Goal: Task Accomplishment & Management: Complete application form

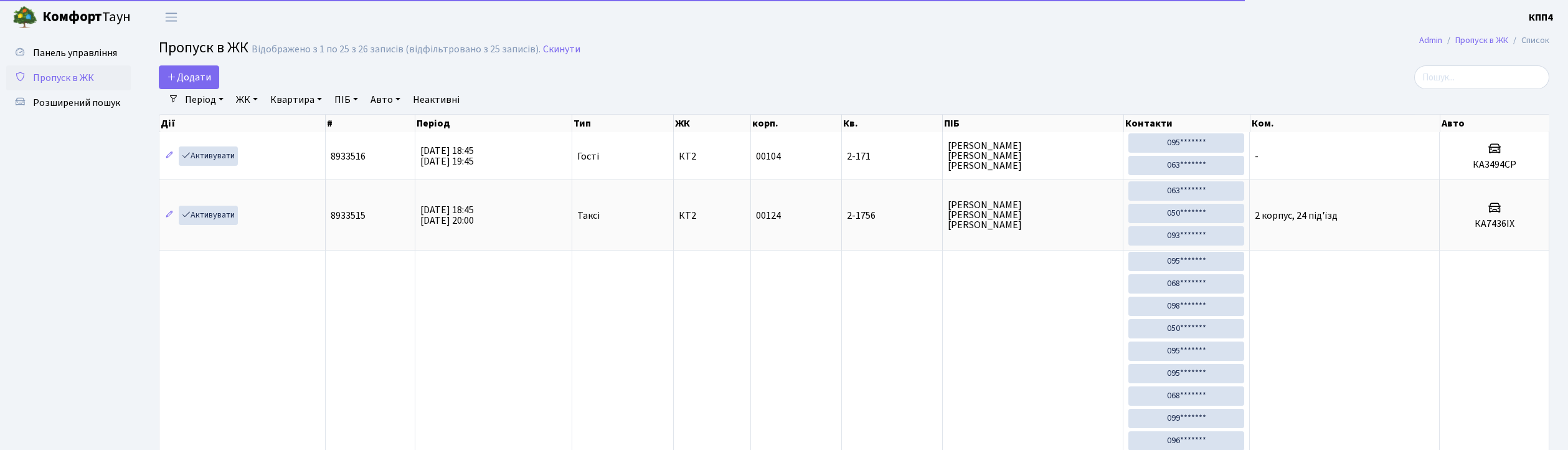
select select "25"
click at [200, 81] on span "Додати" at bounding box center [188, 77] width 44 height 14
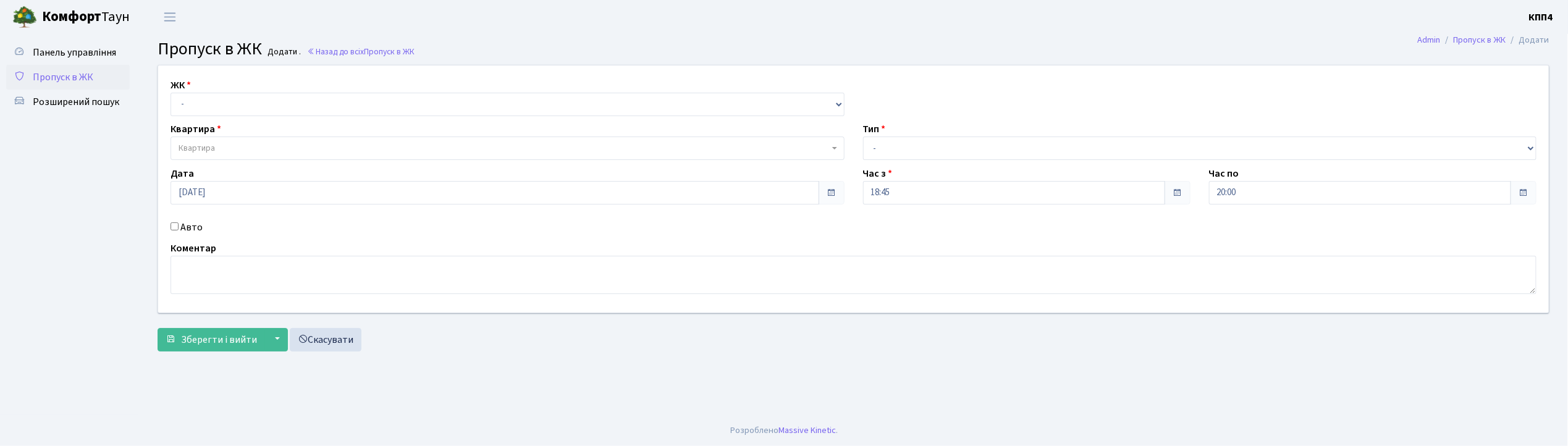
click at [176, 229] on input "Авто" at bounding box center [174, 226] width 8 height 8
checkbox input "true"
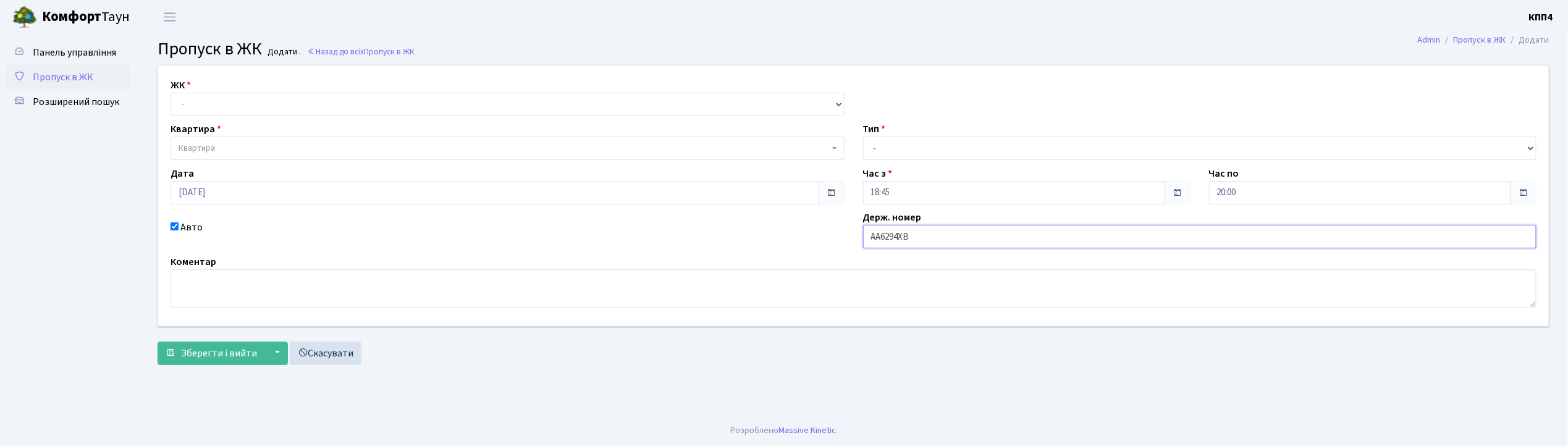
type input "АА6294ХВ"
click at [410, 98] on select "- КТ, вул. Регенераторна, 4 КТ2, просп. Соборності, 17 КТ3, вул. Березнева, 16 …" at bounding box center [507, 104] width 674 height 23
select select "271"
click at [171, 92] on select "- КТ, вул. Регенераторна, 4 КТ2, просп. Соборності, 17 КТ3, вул. Березнева, 16 …" at bounding box center [507, 104] width 674 height 23
select select
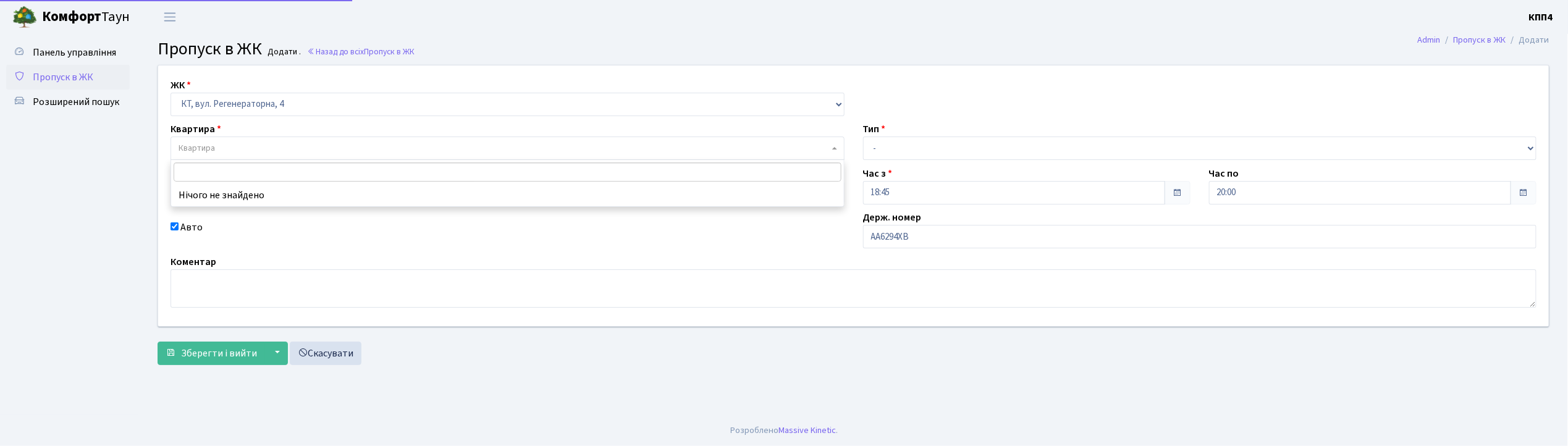
click at [408, 146] on span "Квартира" at bounding box center [503, 148] width 650 height 12
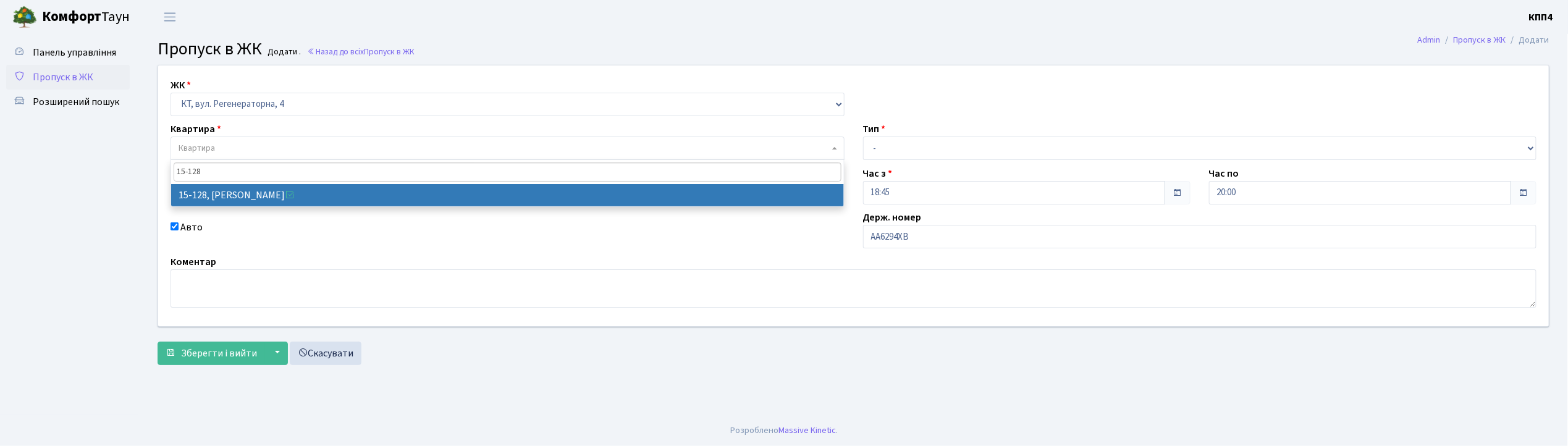
type input "15-128"
select select "8903"
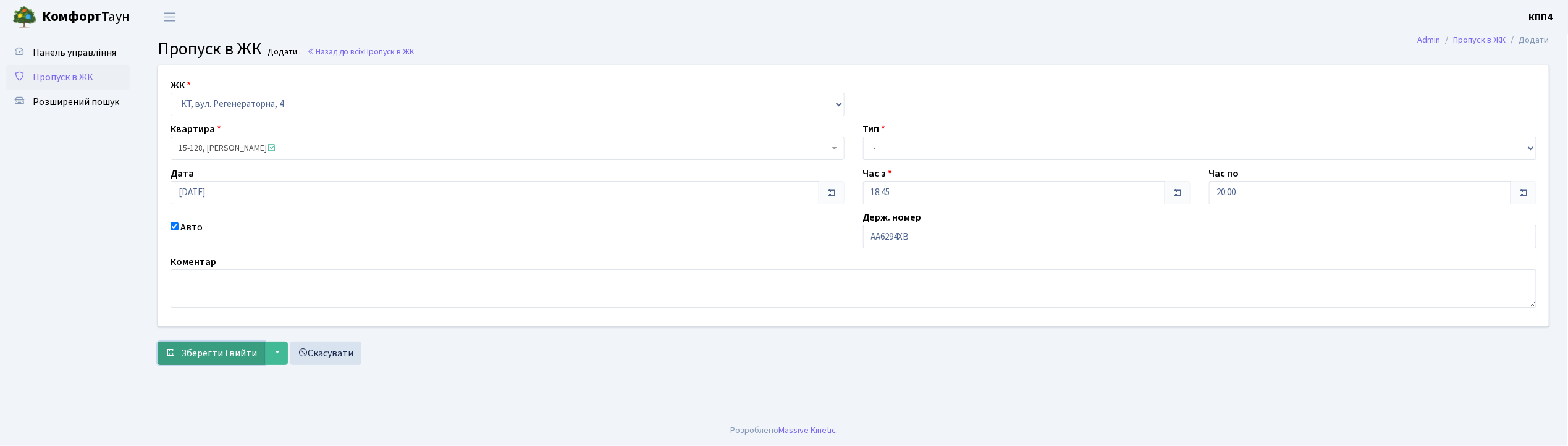
click at [206, 347] on span "Зберегти і вийти" at bounding box center [218, 353] width 76 height 14
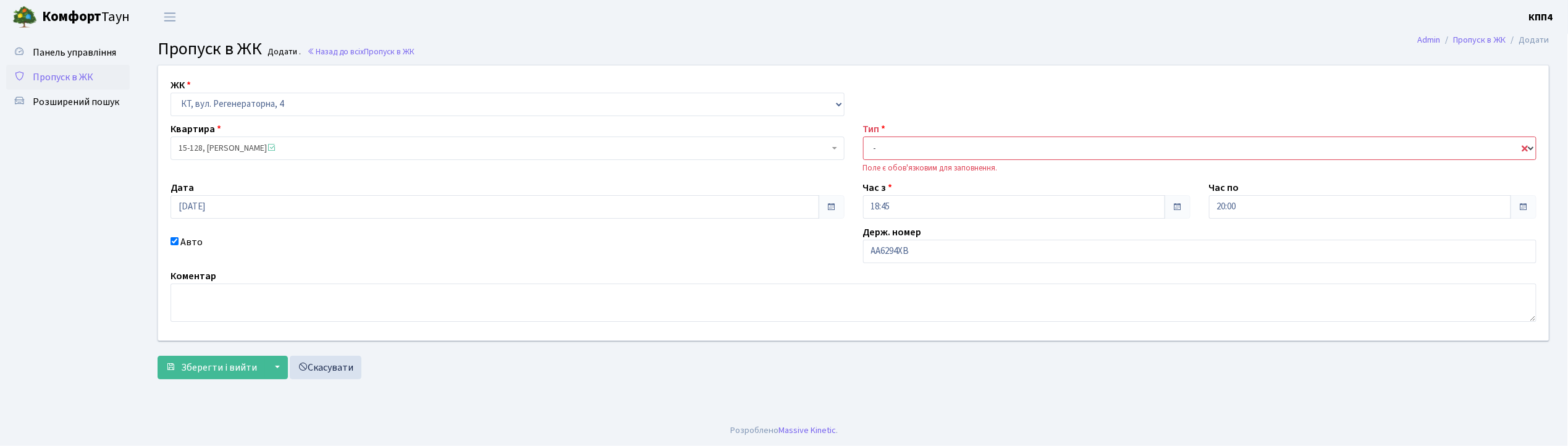
click at [889, 142] on select "- Доставка Таксі Гості Сервіс" at bounding box center [1200, 147] width 674 height 23
select select "2"
click at [863, 136] on select "- Доставка Таксі Гості Сервіс" at bounding box center [1200, 147] width 674 height 23
drag, startPoint x: 218, startPoint y: 366, endPoint x: 233, endPoint y: 369, distance: 15.3
click at [218, 368] on span "Зберегти і вийти" at bounding box center [218, 367] width 76 height 14
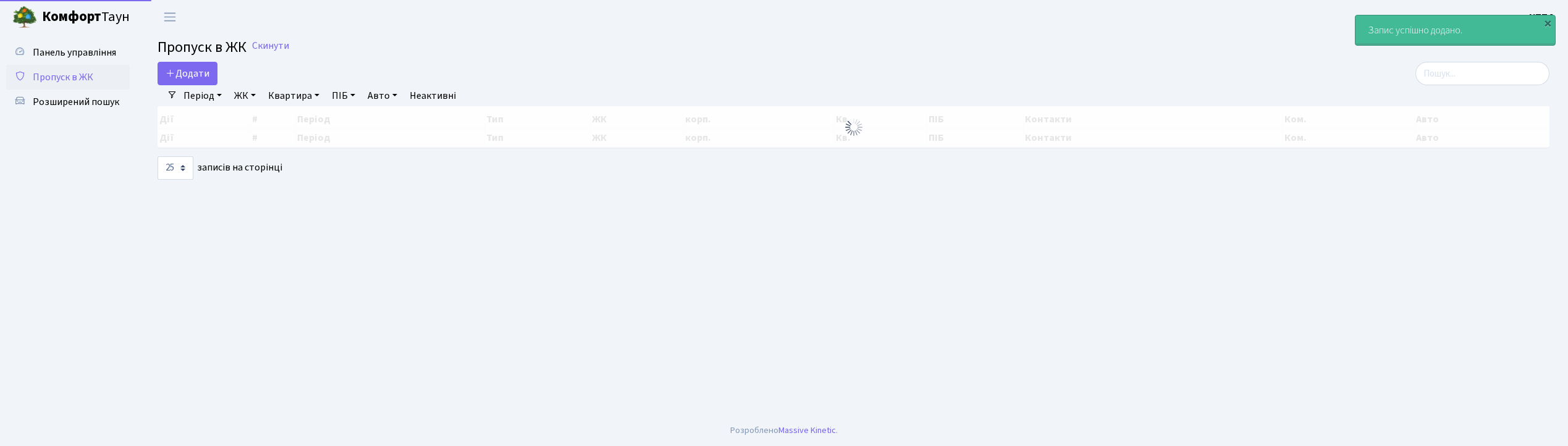
select select "25"
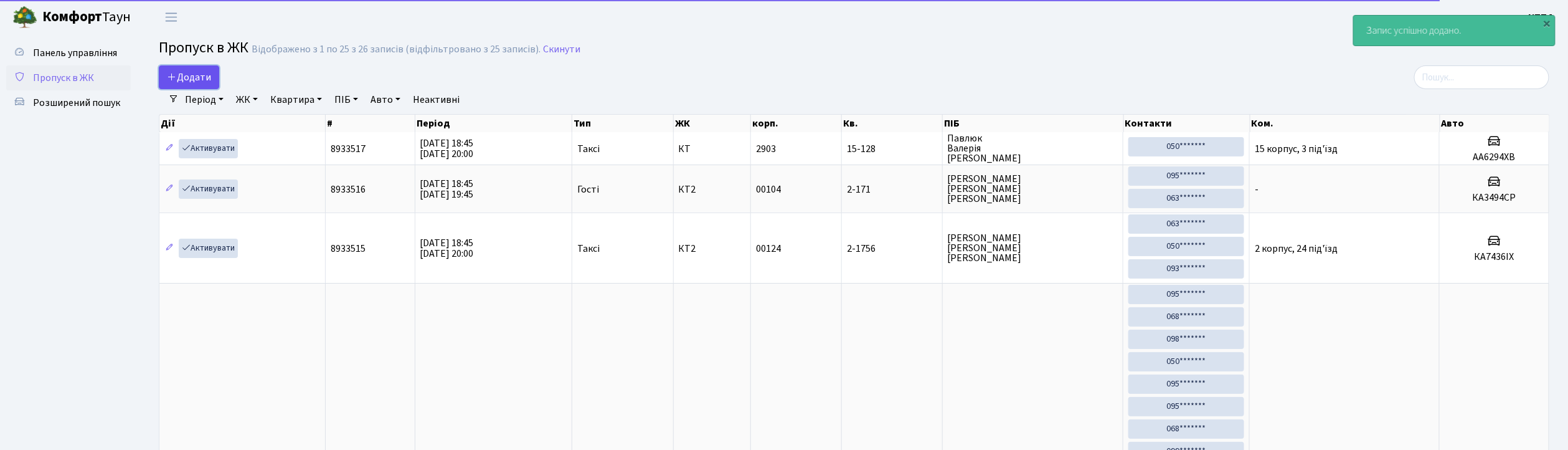
click at [187, 73] on span "Додати" at bounding box center [188, 77] width 44 height 14
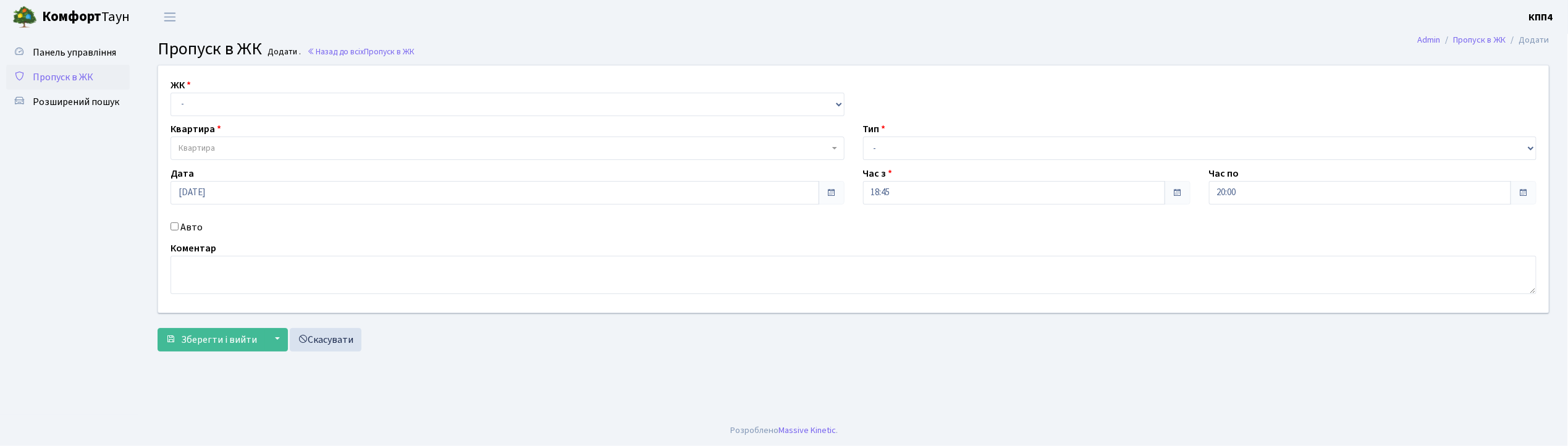
click at [173, 225] on input "Авто" at bounding box center [174, 226] width 8 height 8
checkbox input "true"
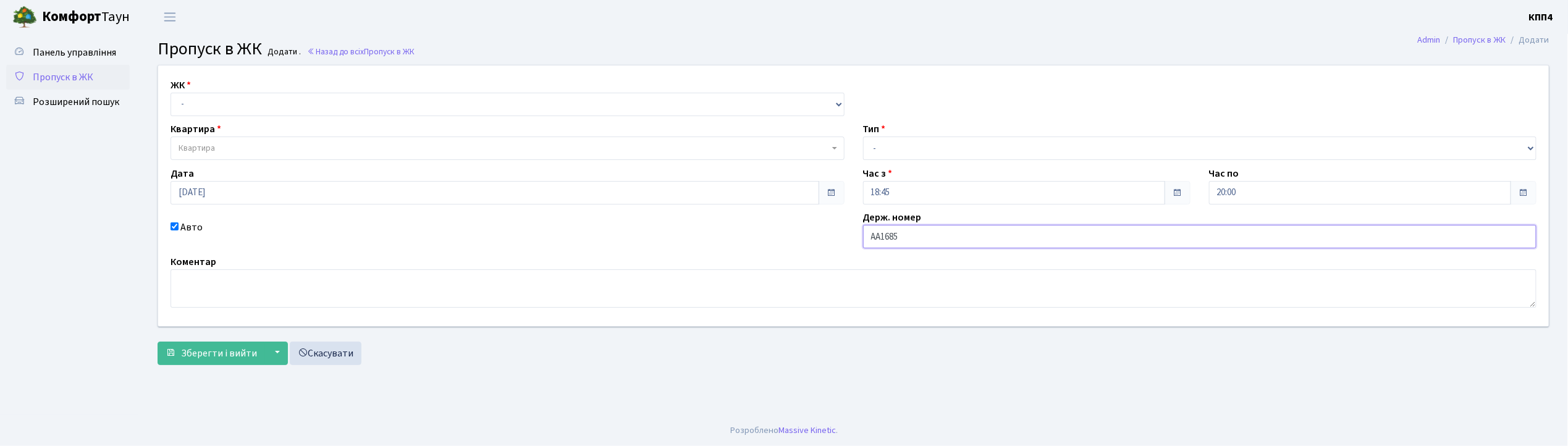
type input "АА1685ОХ"
click at [911, 156] on select "- Доставка Таксі Гості Сервіс" at bounding box center [1200, 147] width 674 height 23
select select "3"
click at [863, 136] on select "- Доставка Таксі Гості Сервіс" at bounding box center [1200, 147] width 674 height 23
click at [388, 107] on select "- КТ, вул. Регенераторна, 4 КТ2, просп. [STREET_ADDRESS] [STREET_ADDRESS] [PERS…" at bounding box center [507, 104] width 674 height 23
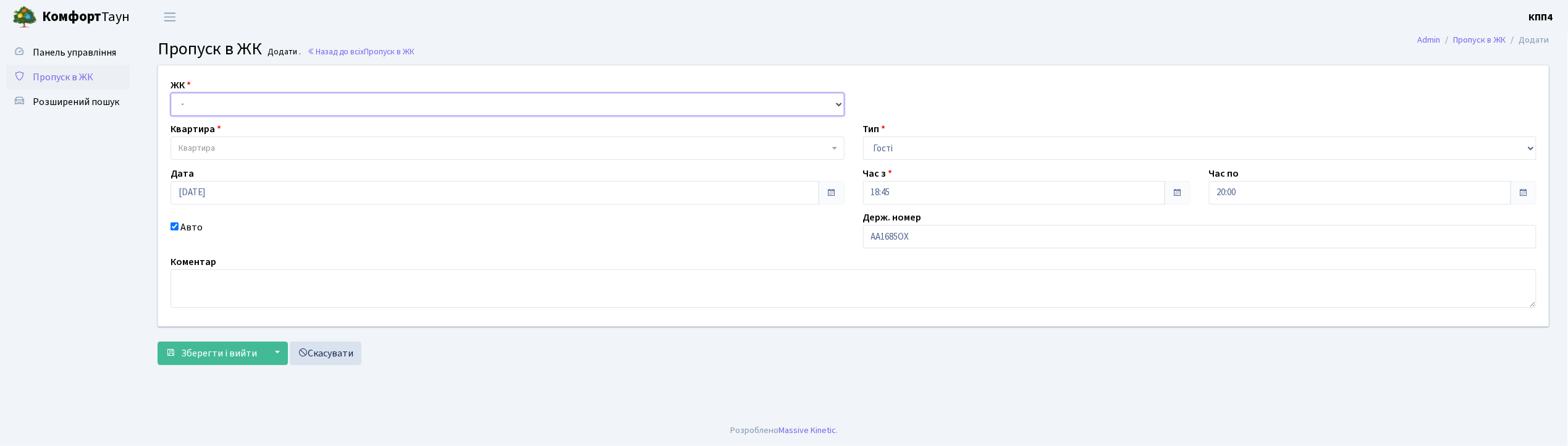
select select "271"
click at [171, 92] on select "- КТ, вул. Регенераторна, 4 КТ2, просп. [STREET_ADDRESS] [STREET_ADDRESS] [PERS…" at bounding box center [507, 104] width 674 height 23
select select
click at [384, 146] on span "Квартира" at bounding box center [503, 148] width 650 height 12
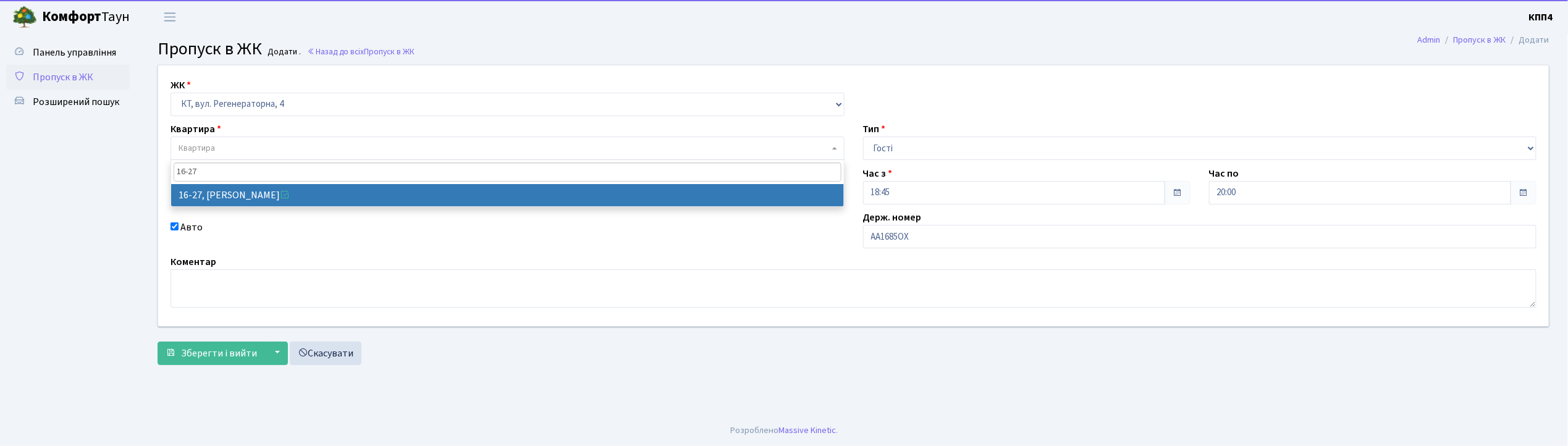
type input "16-27"
select select "8588"
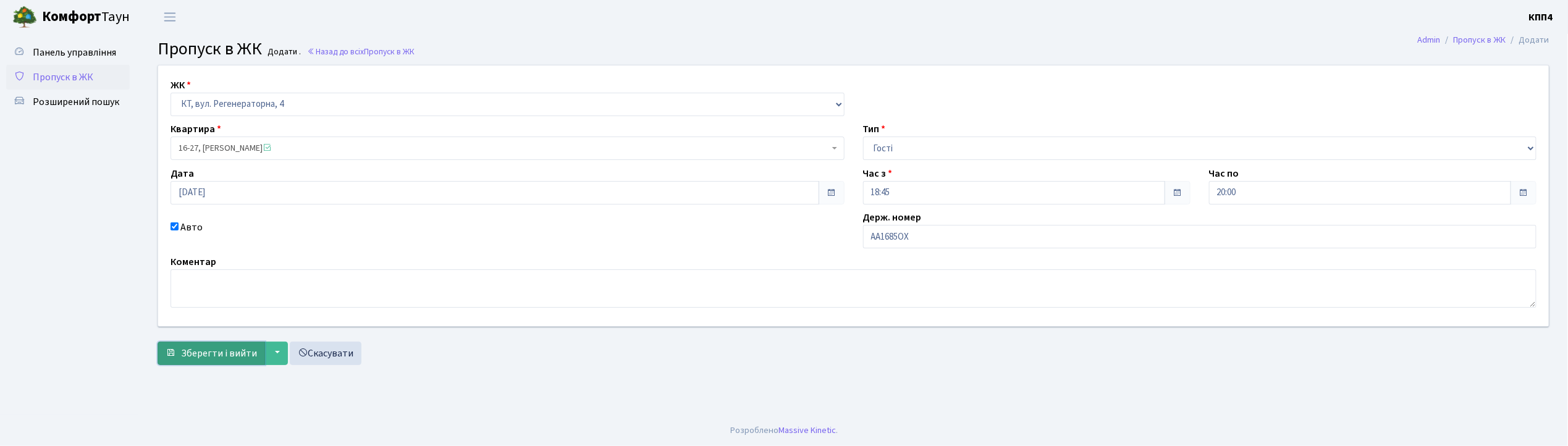
click at [231, 360] on span "Зберегти і вийти" at bounding box center [218, 353] width 76 height 14
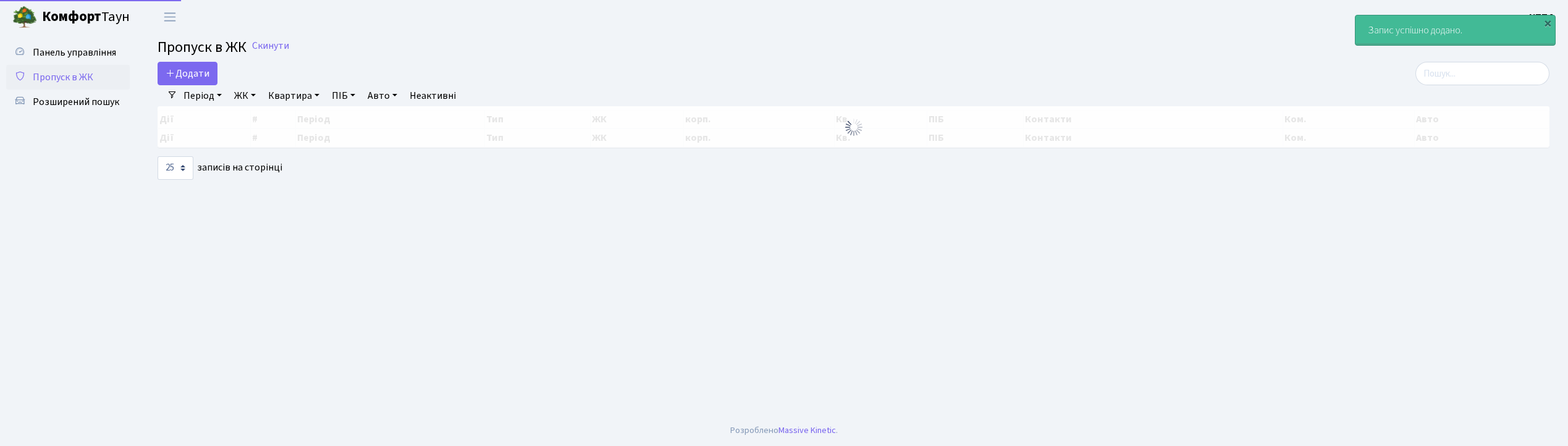
select select "25"
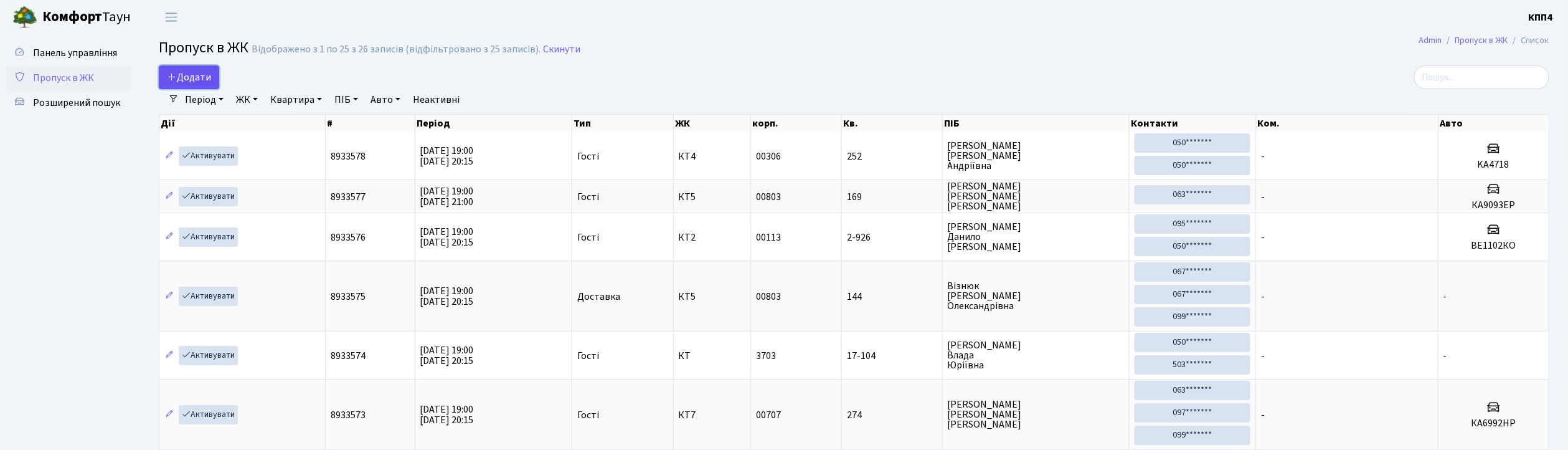
click at [206, 76] on span "Додати" at bounding box center [188, 77] width 44 height 14
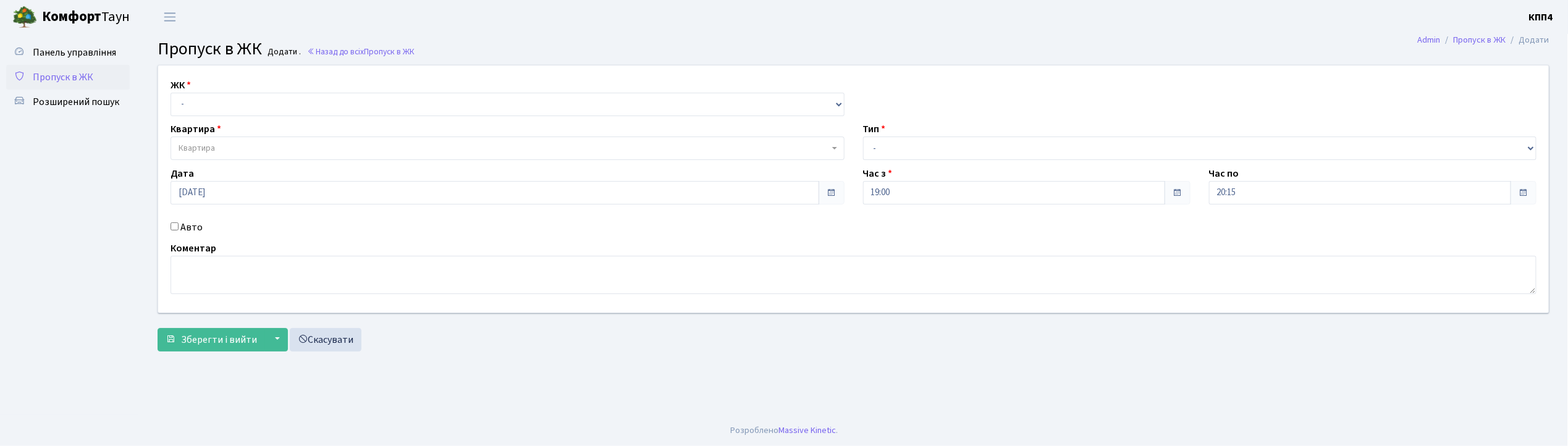
click at [173, 227] on input "Авто" at bounding box center [174, 226] width 8 height 8
checkbox input "true"
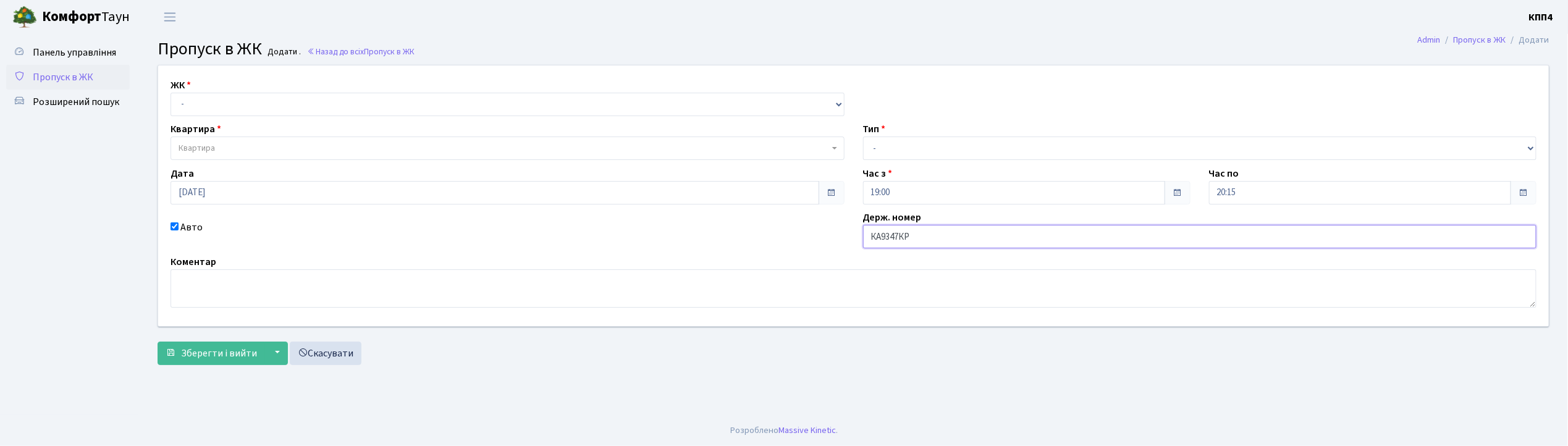
type input "КА9347КР"
drag, startPoint x: 334, startPoint y: 101, endPoint x: 334, endPoint y: 109, distance: 8.0
click at [334, 101] on select "- КТ, вул. Регенераторна, 4 КТ2, просп. Соборності, 17 КТ3, вул. Березнева, 16 …" at bounding box center [507, 104] width 674 height 23
select select "271"
click at [171, 92] on select "- КТ, вул. Регенераторна, 4 КТ2, просп. [STREET_ADDRESS] [STREET_ADDRESS] [PERS…" at bounding box center [507, 104] width 674 height 23
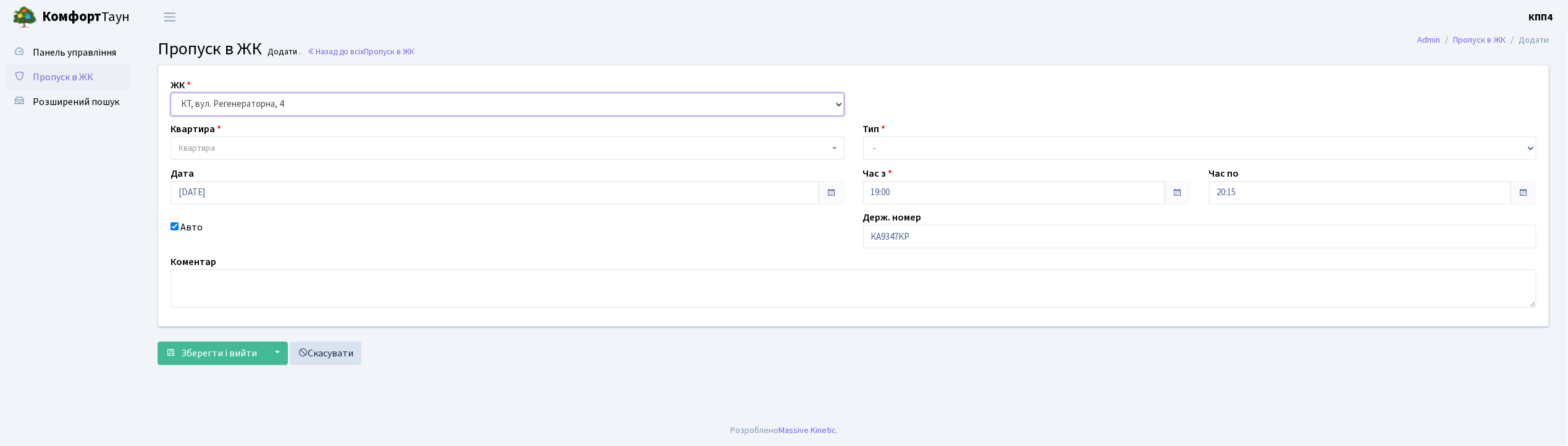
select select
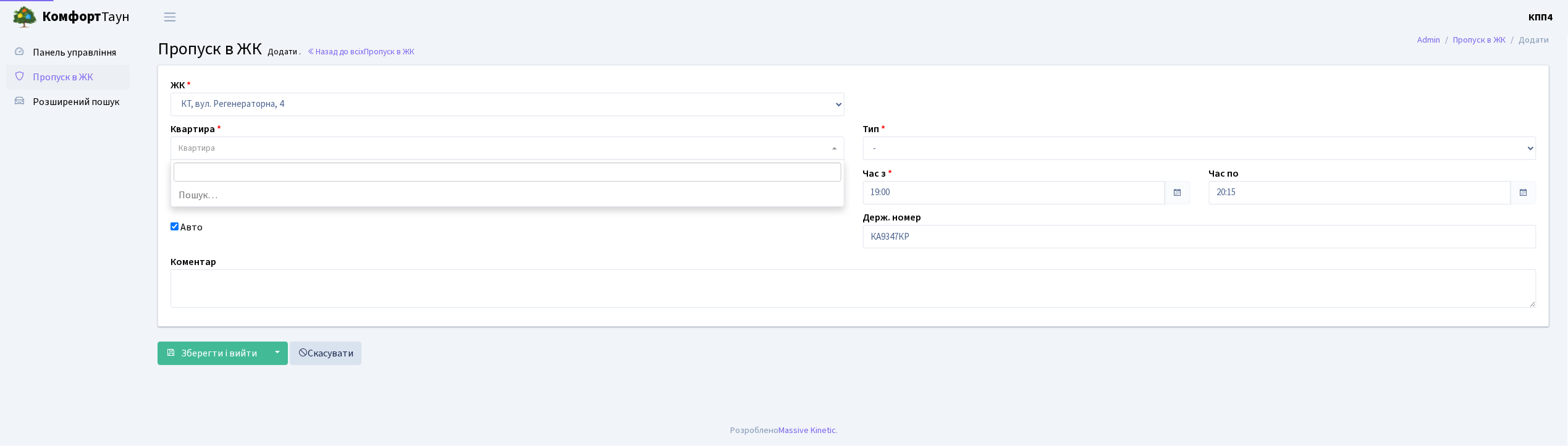
click at [326, 145] on span "Квартира" at bounding box center [503, 148] width 650 height 12
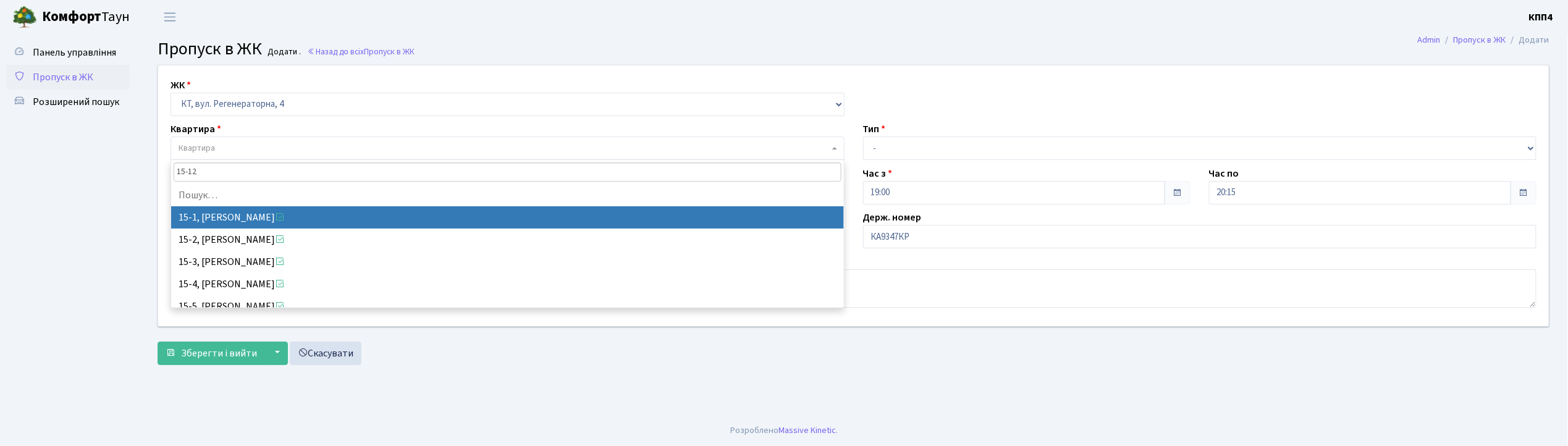
type input "15-128"
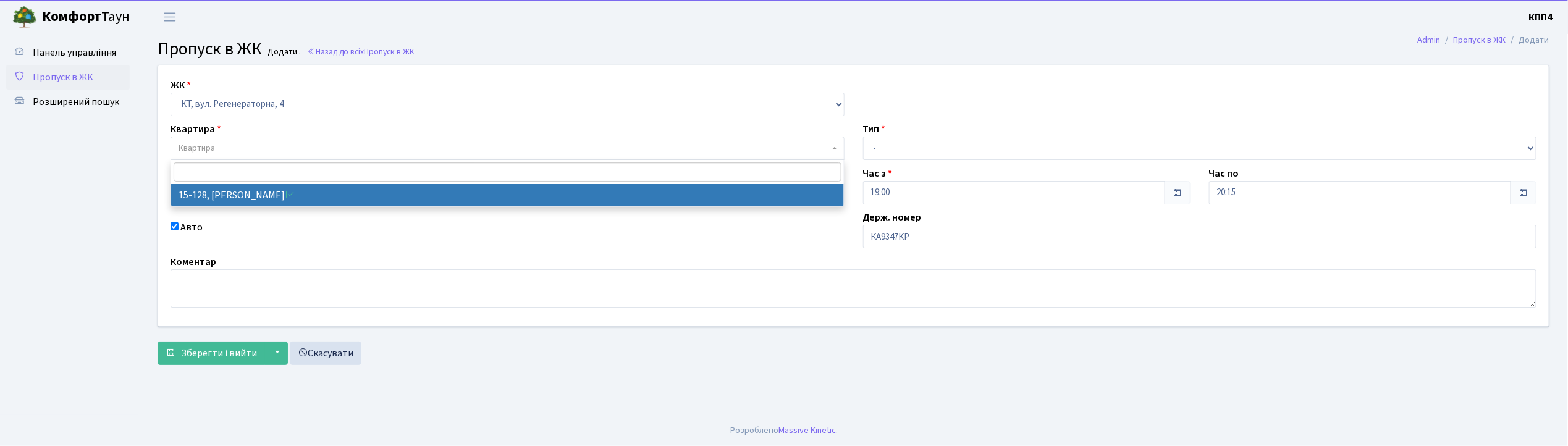
select select "8903"
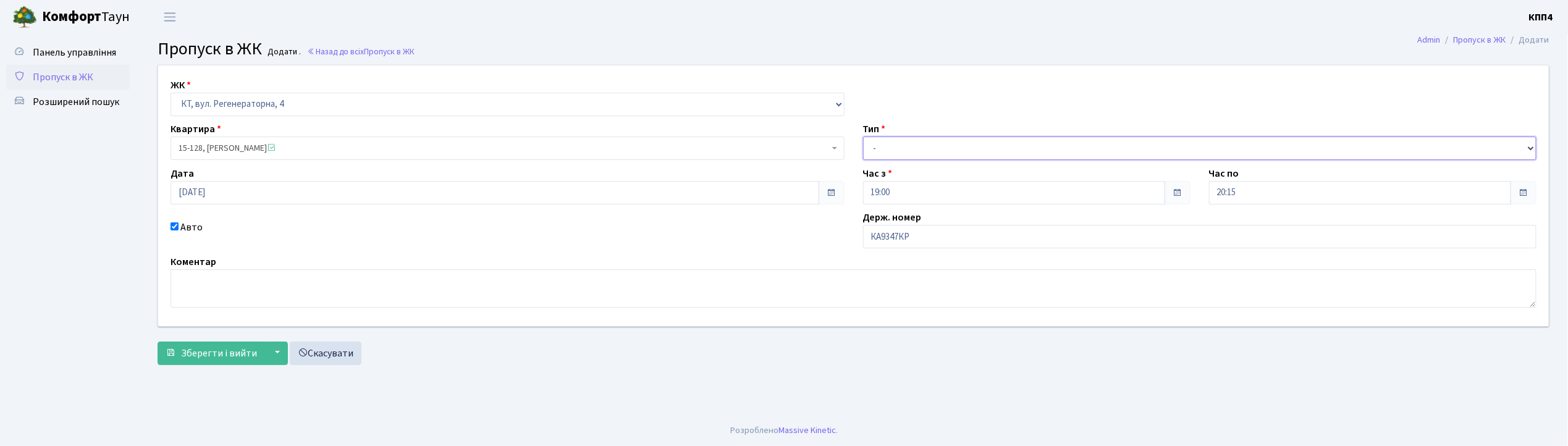
click at [919, 154] on select "- Доставка Таксі Гості Сервіс" at bounding box center [1200, 147] width 674 height 23
select select "2"
click at [863, 136] on select "- Доставка Таксі Гості Сервіс" at bounding box center [1200, 147] width 674 height 23
click at [174, 360] on button "Зберегти і вийти" at bounding box center [211, 353] width 107 height 23
type input "[DATE]"
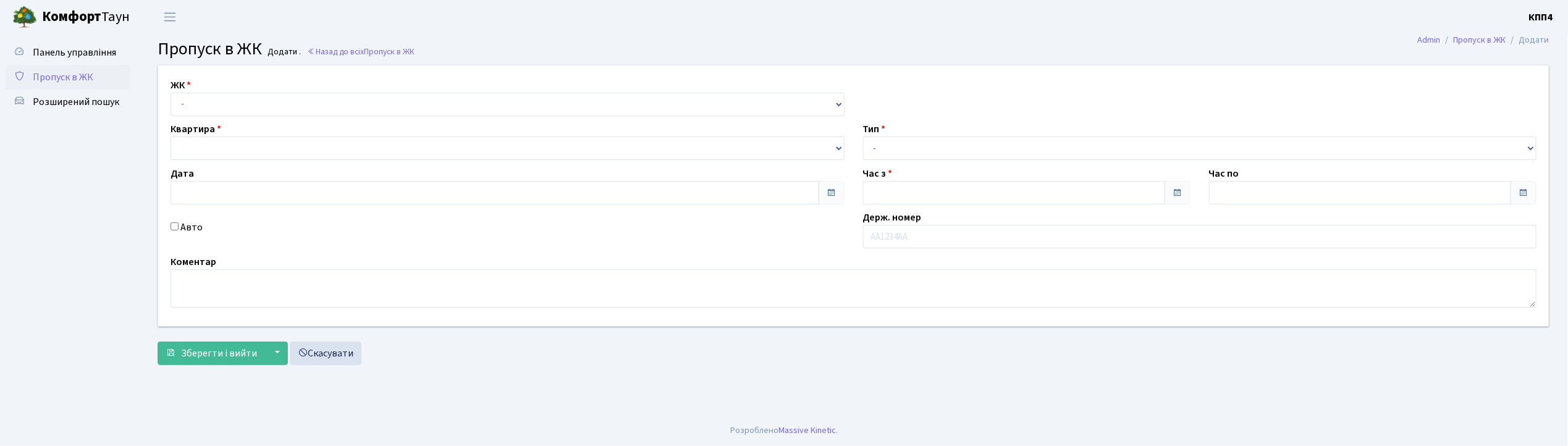
type input "19:00"
type input "20:15"
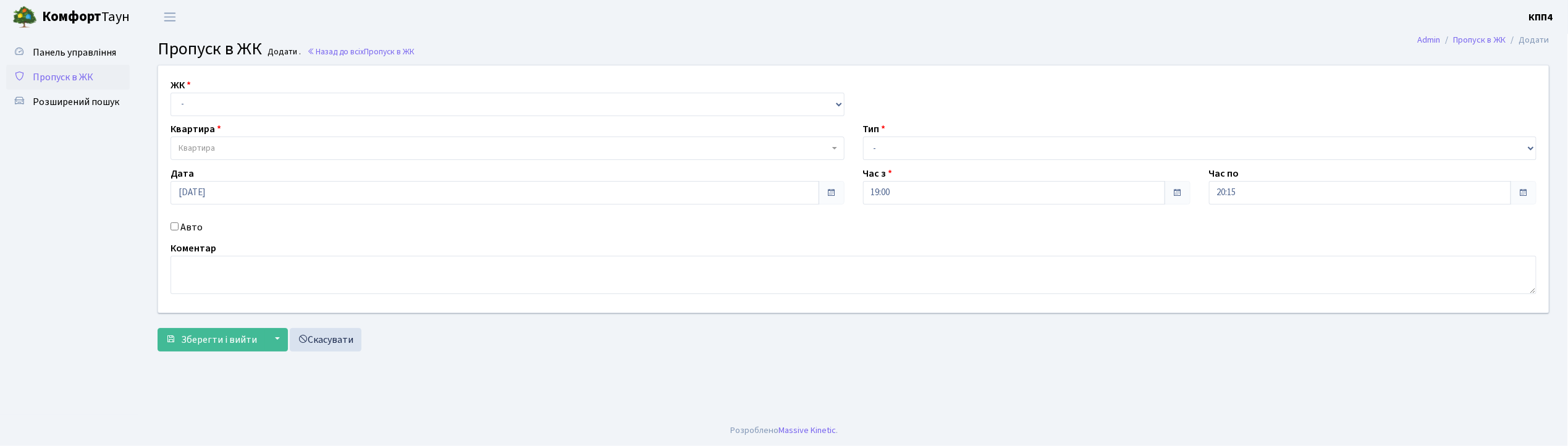
click at [173, 226] on input "Авто" at bounding box center [174, 226] width 8 height 8
checkbox input "true"
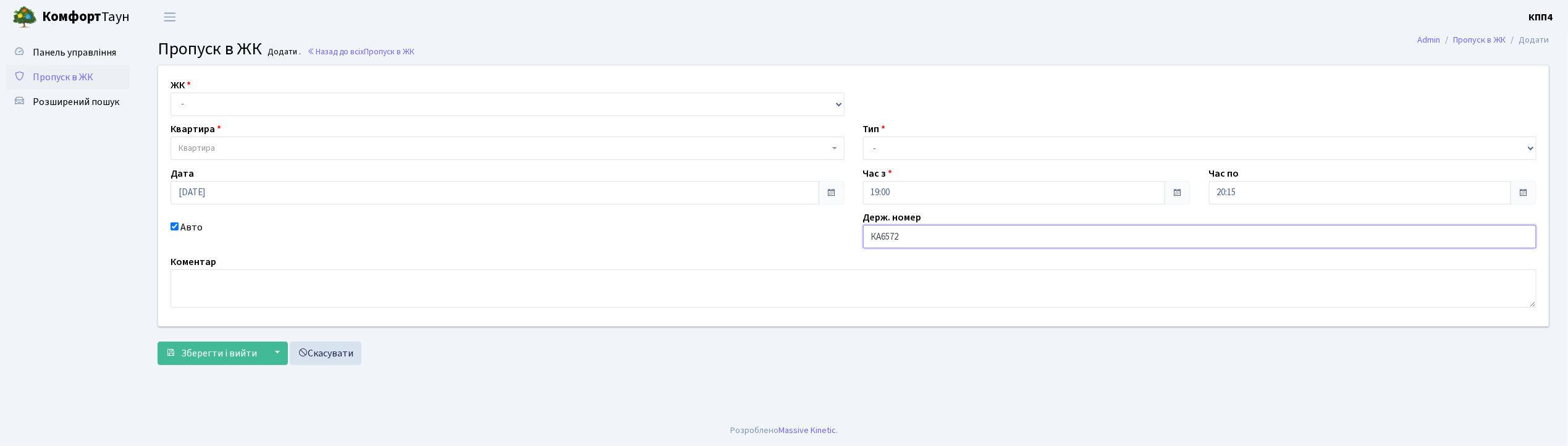
type input "КА6572ВМ"
click at [936, 146] on select "- Доставка Таксі Гості Сервіс" at bounding box center [1200, 147] width 674 height 23
select select "2"
click at [863, 136] on select "- Доставка Таксі Гості Сервіс" at bounding box center [1200, 147] width 674 height 23
click at [302, 110] on select "- КТ, вул. Регенераторна, 4 КТ2, просп. Соборності, 17 КТ3, вул. Березнева, 16 …" at bounding box center [507, 104] width 674 height 23
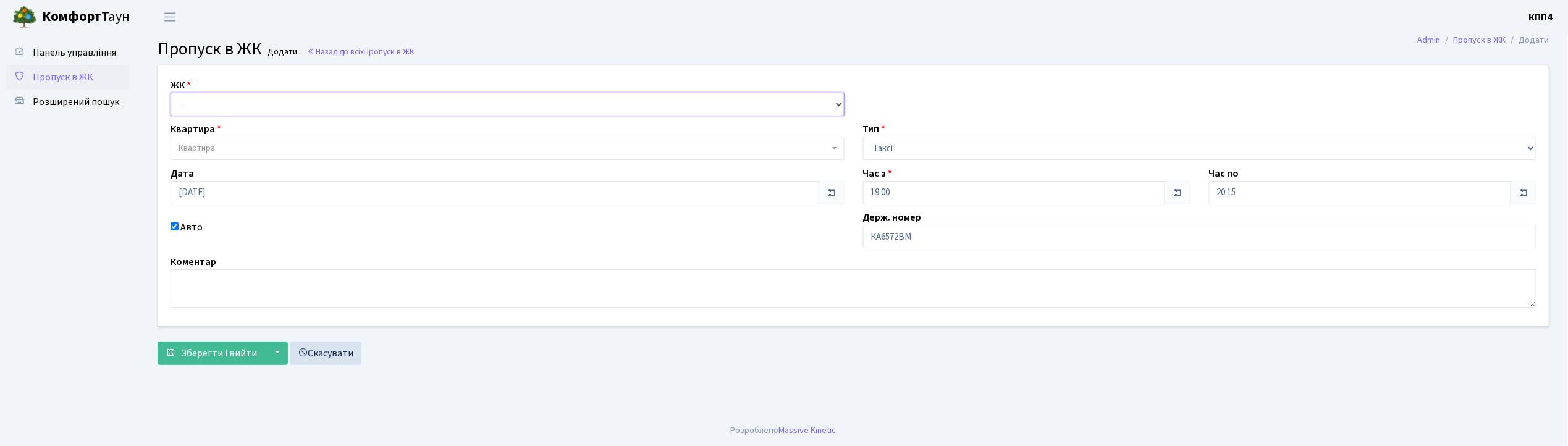
select select "271"
click at [171, 92] on select "- КТ, вул. Регенераторна, 4 КТ2, просп. Соборності, 17 КТ3, вул. Березнева, 16 …" at bounding box center [507, 104] width 674 height 23
select select
click at [300, 146] on span "Квартира" at bounding box center [503, 148] width 650 height 12
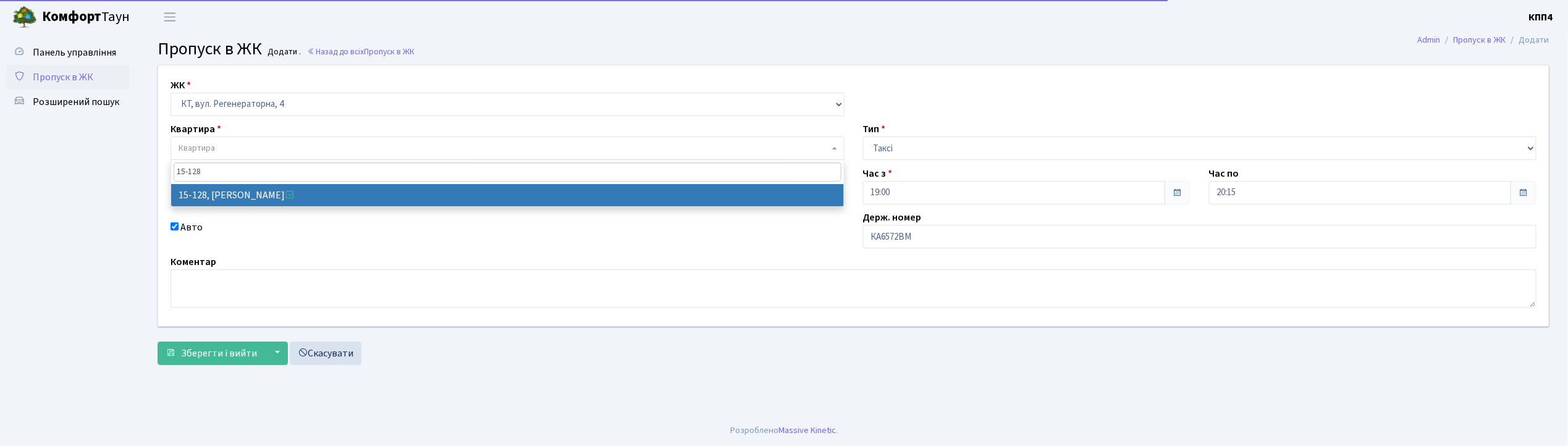
type input "15-128"
select select "8903"
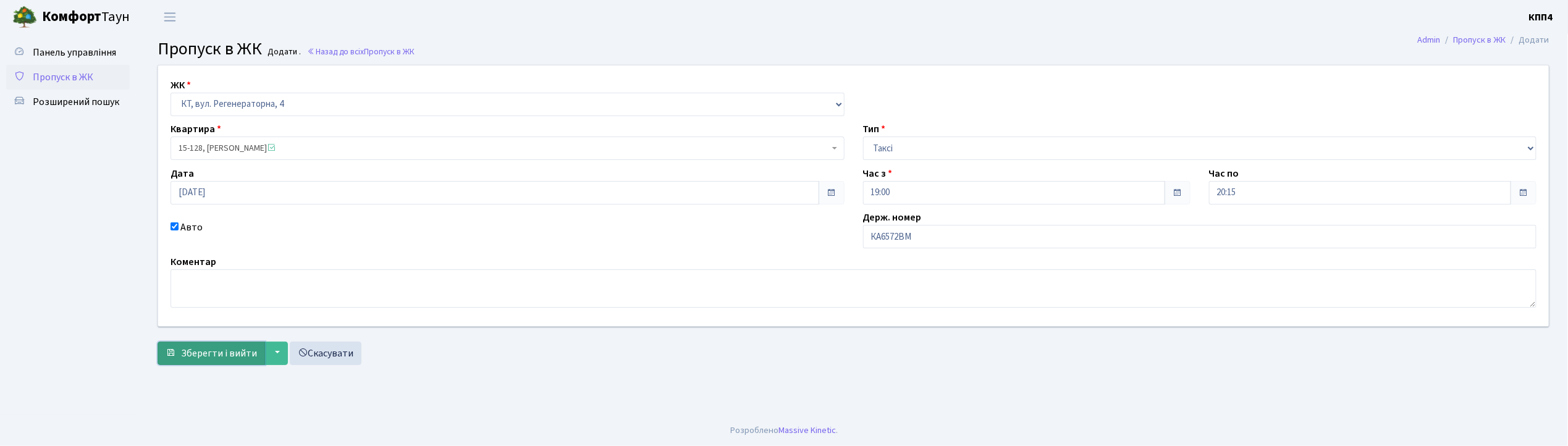
click at [236, 349] on span "Зберегти і вийти" at bounding box center [218, 353] width 76 height 14
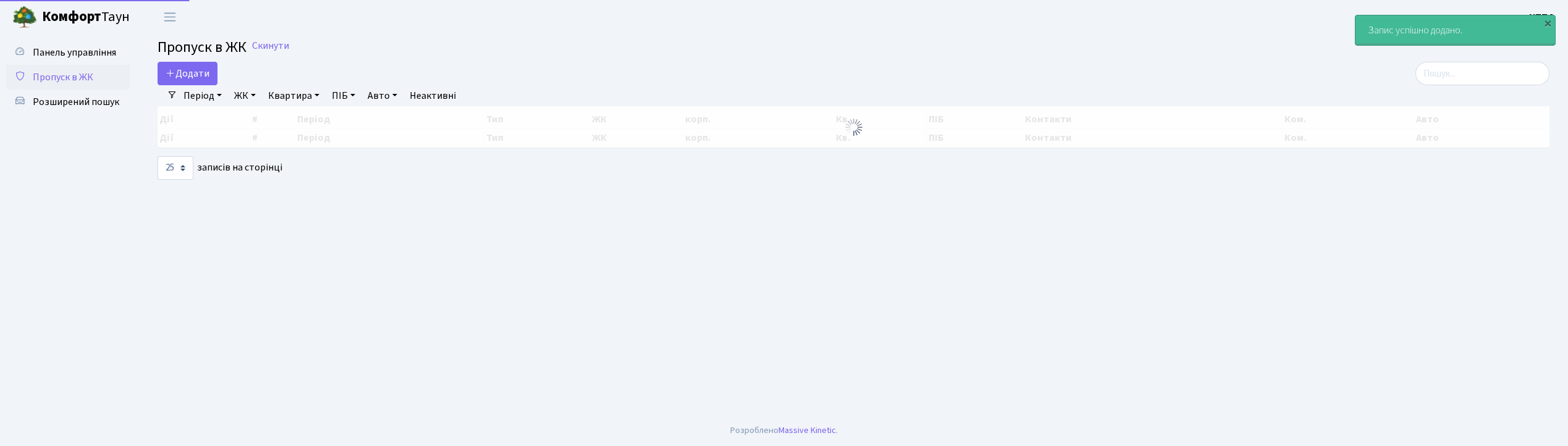
select select "25"
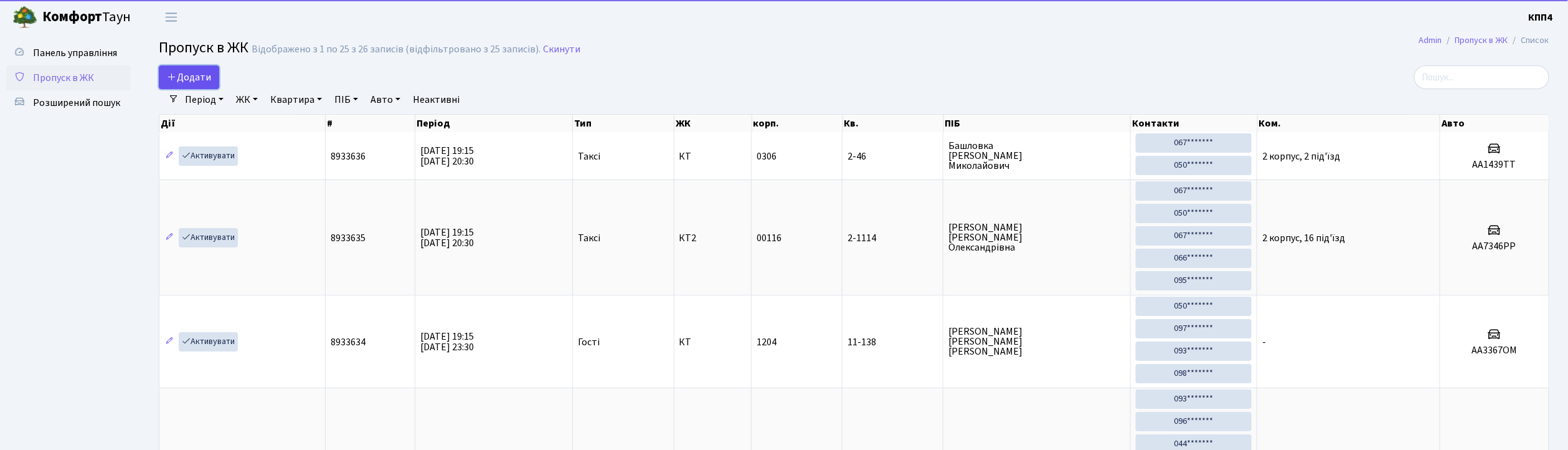
click at [208, 84] on span "Додати" at bounding box center [188, 77] width 44 height 14
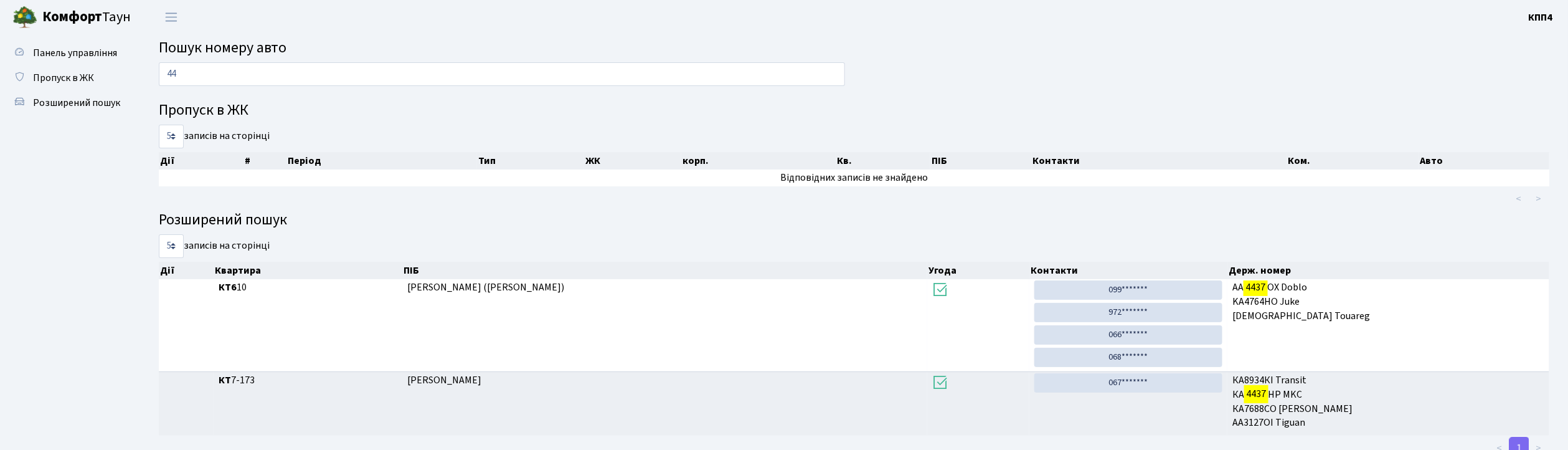
type input "4"
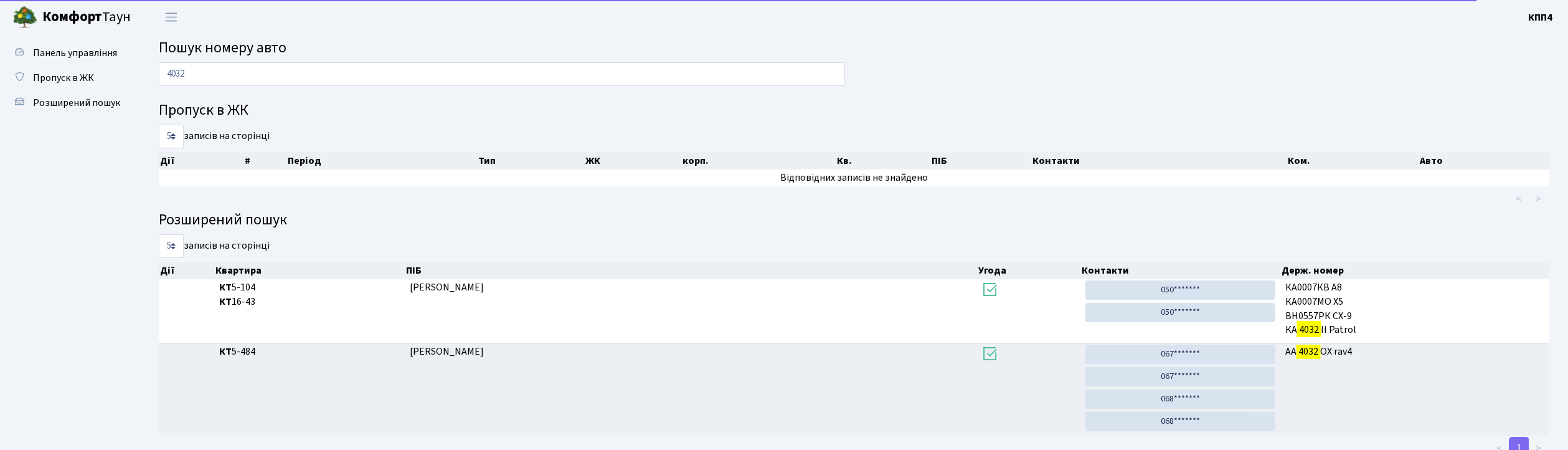
scroll to position [43, 0]
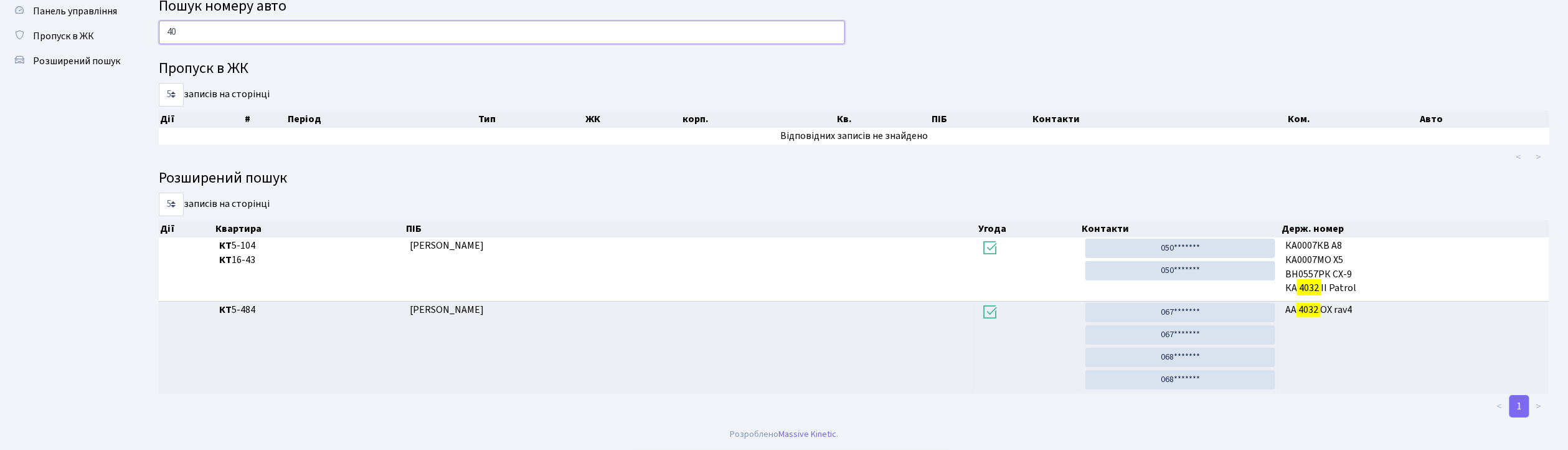
type input "4"
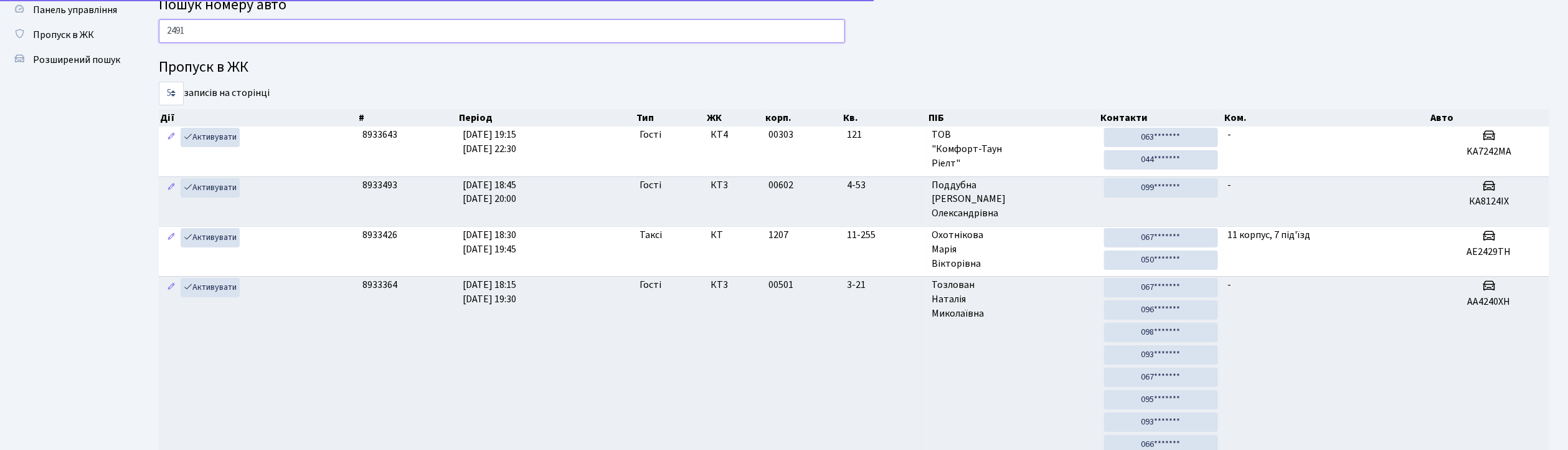
type input "2491"
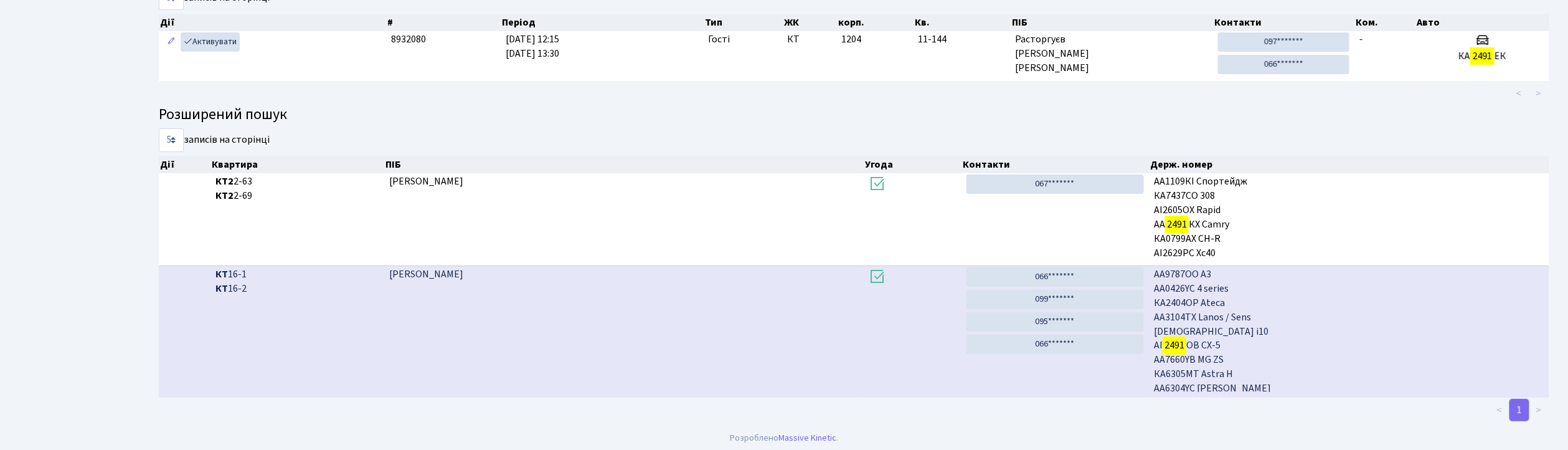
scroll to position [142, 0]
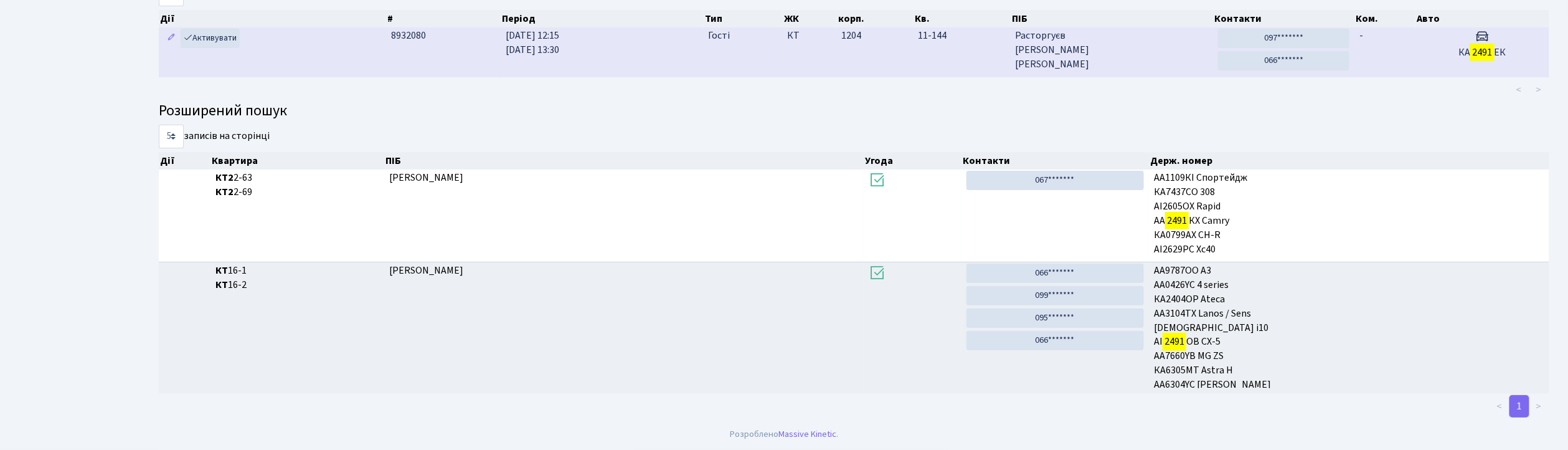
click at [1403, 50] on td "-" at bounding box center [1385, 52] width 61 height 49
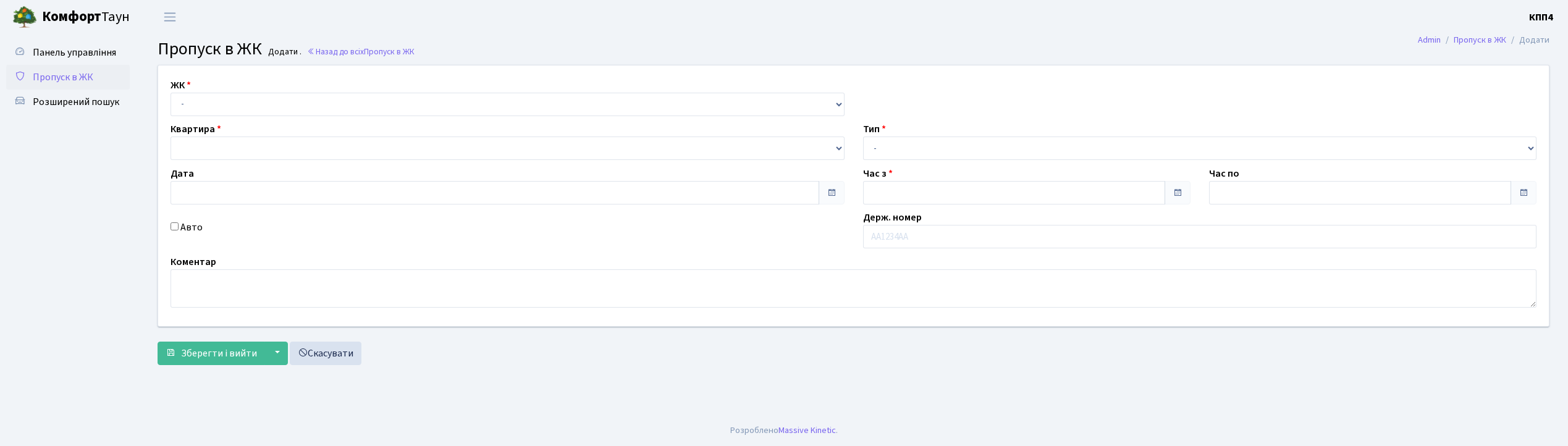
type input "[DATE]"
type input "19:15"
type input "20:30"
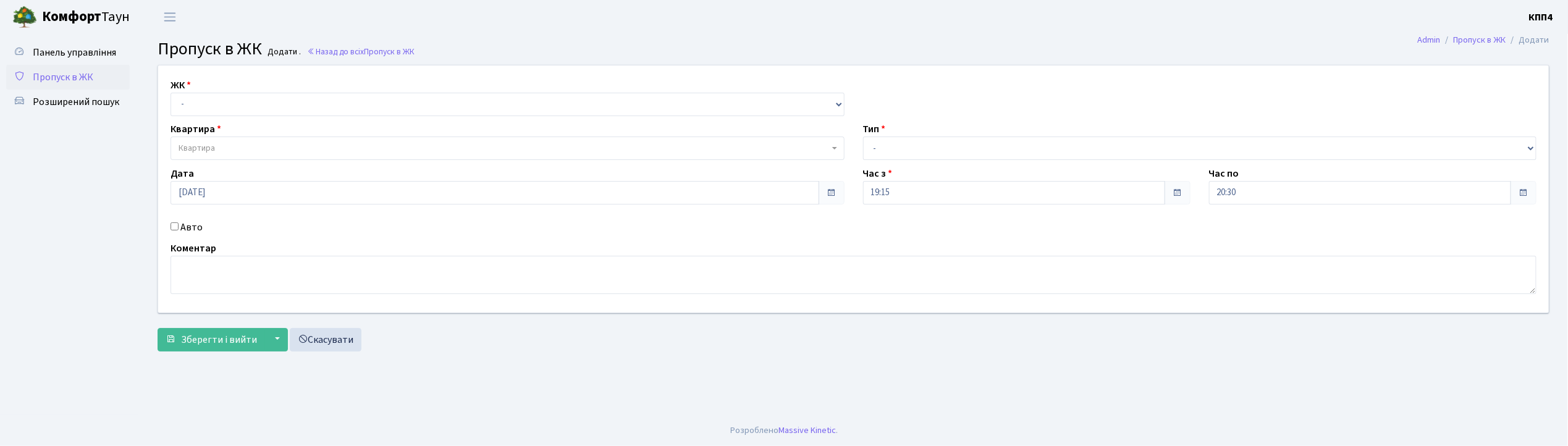
click at [174, 228] on input "Авто" at bounding box center [174, 226] width 8 height 8
checkbox input "true"
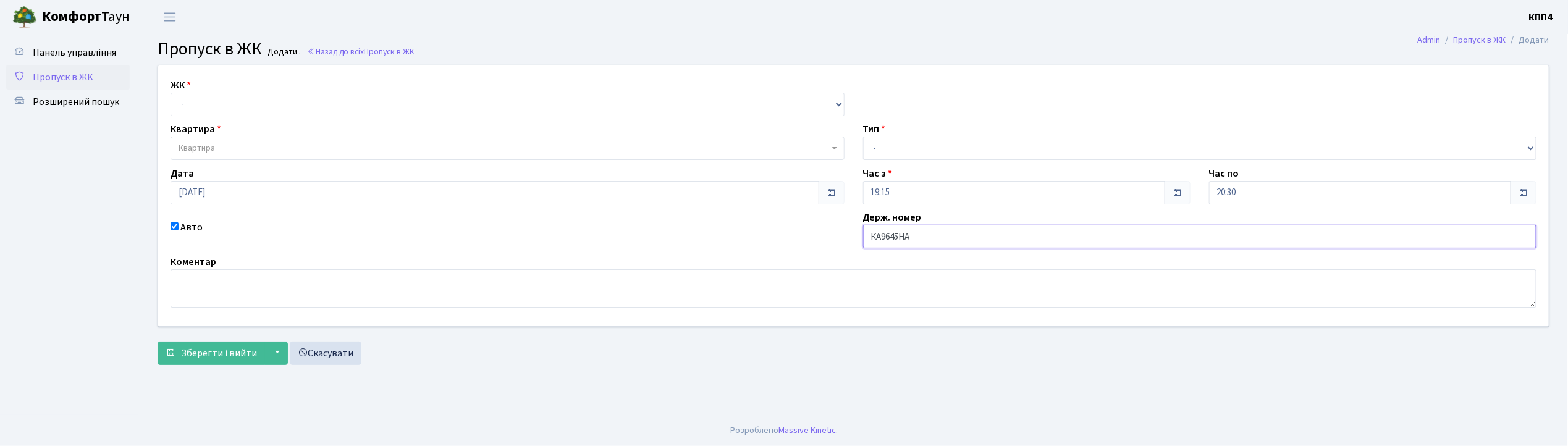
type input "КА9645НА"
drag, startPoint x: 253, startPoint y: 101, endPoint x: 255, endPoint y: 109, distance: 8.2
click at [253, 101] on select "- КТ, вул. Регенераторна, 4 КТ2, просп. [STREET_ADDRESS] [STREET_ADDRESS] [PERS…" at bounding box center [507, 104] width 674 height 23
select select "271"
click at [171, 92] on select "- КТ, вул. Регенераторна, 4 КТ2, просп. [STREET_ADDRESS] [STREET_ADDRESS] [PERS…" at bounding box center [507, 104] width 674 height 23
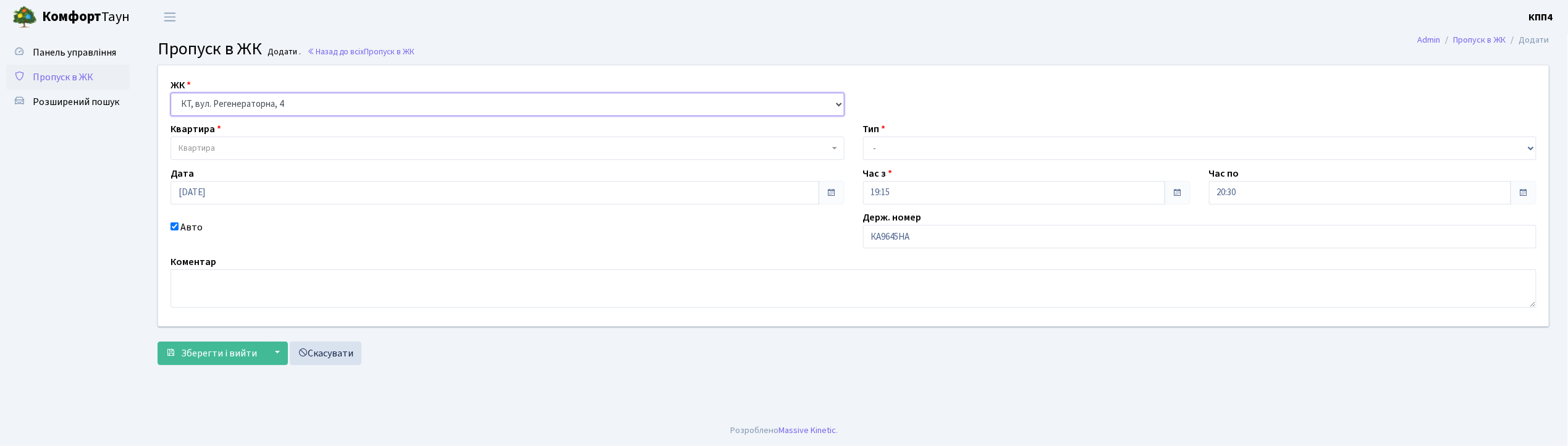
select select
click at [196, 147] on span "Квартира" at bounding box center [196, 148] width 37 height 12
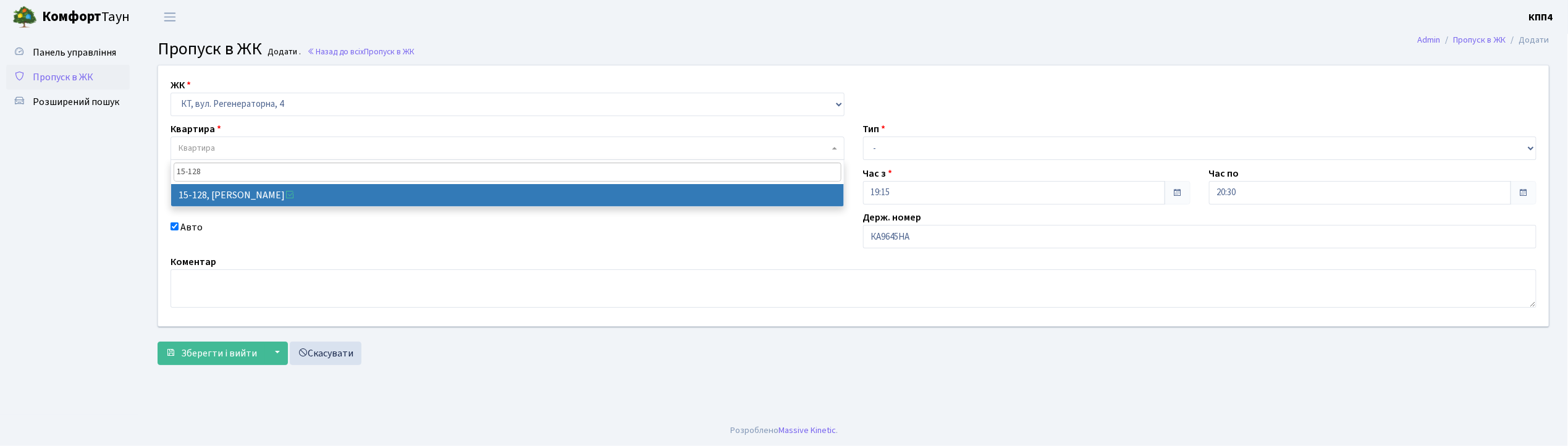
type input "15-128"
select select "8903"
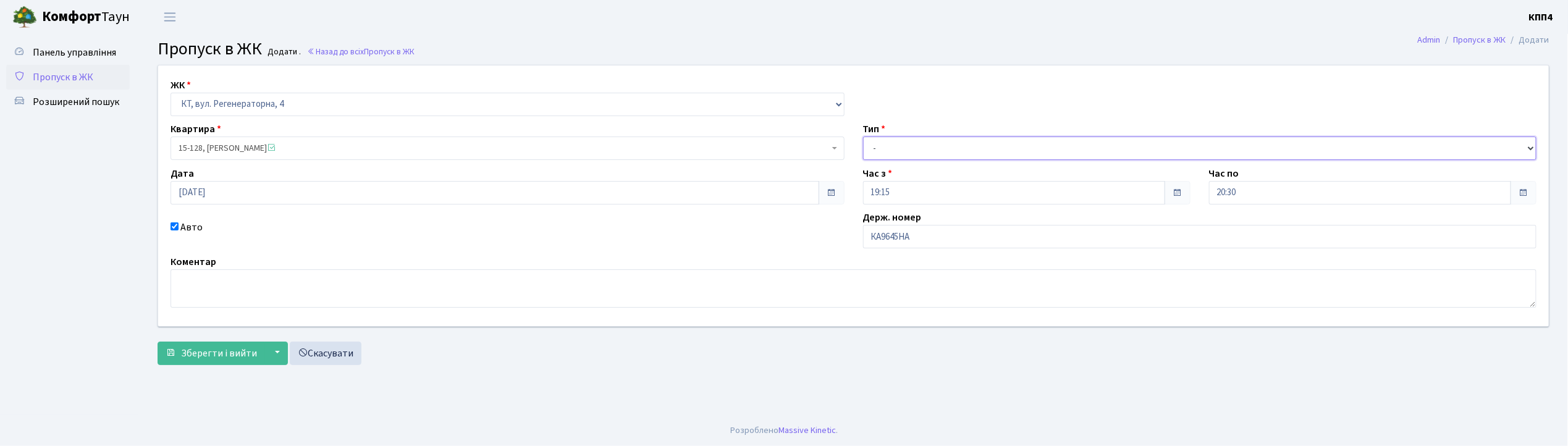
click at [945, 146] on select "- Доставка Таксі Гості Сервіс" at bounding box center [1200, 147] width 674 height 23
select select "2"
click at [863, 136] on select "- Доставка Таксі Гості Сервіс" at bounding box center [1200, 147] width 674 height 23
click at [234, 348] on span "Зберегти і вийти" at bounding box center [218, 353] width 76 height 14
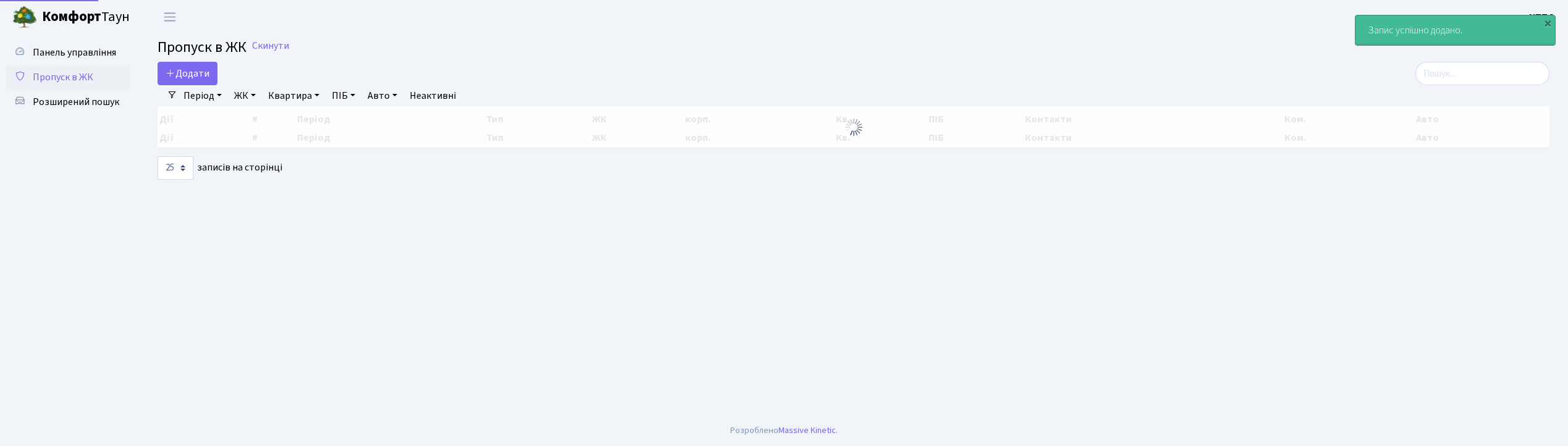
select select "25"
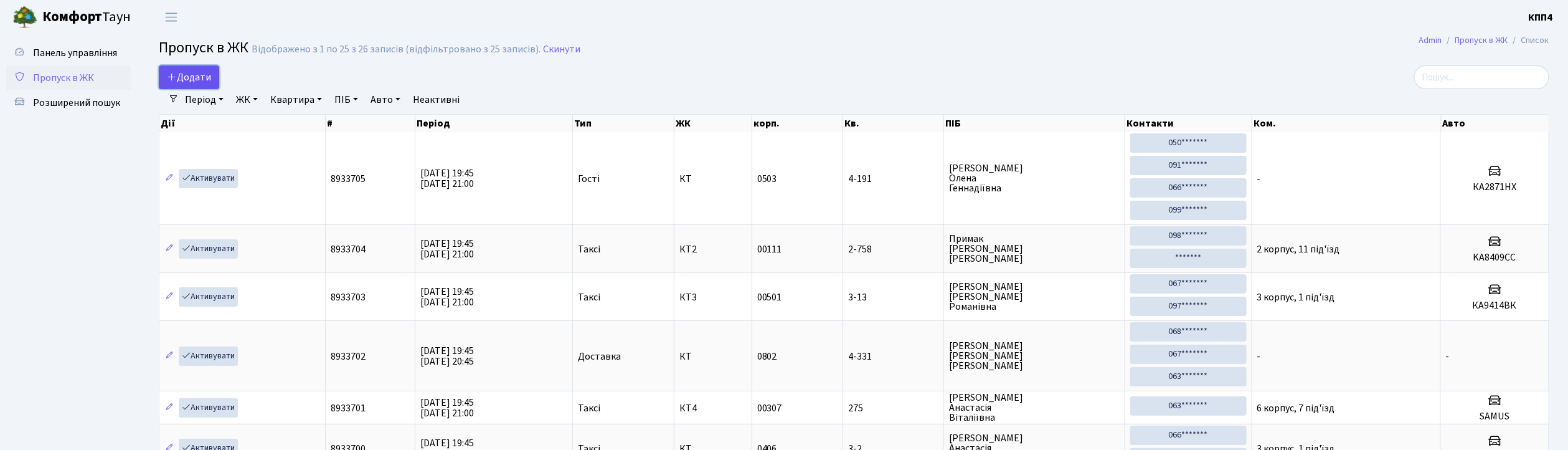
click at [207, 86] on link "Додати" at bounding box center [189, 77] width 60 height 23
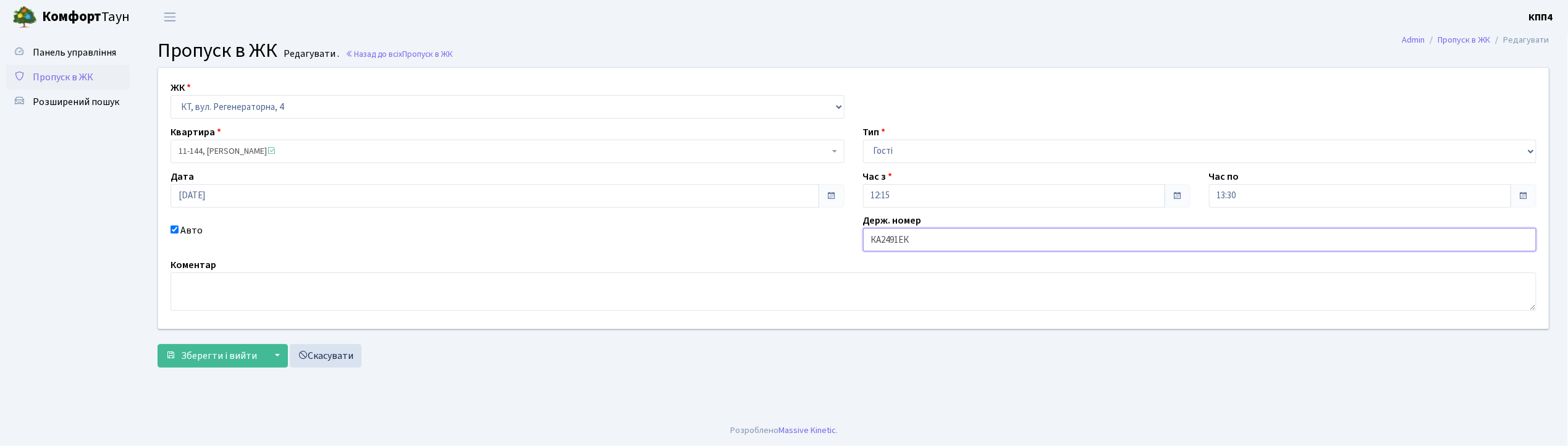
click at [903, 238] on input "КА2491ЕК" at bounding box center [1200, 239] width 674 height 23
type input "КА2491ОК"
click at [242, 351] on span "Зберегти і вийти" at bounding box center [218, 355] width 76 height 14
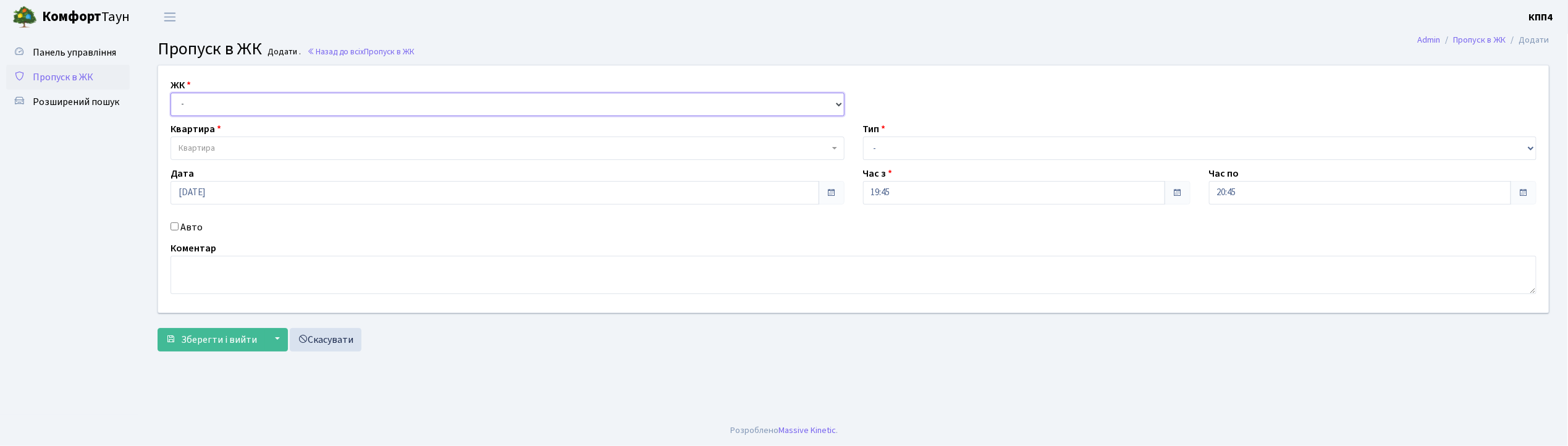
click at [238, 102] on select "- КТ, вул. Регенераторна, 4 КТ2, просп. [STREET_ADDRESS] [STREET_ADDRESS] [PERS…" at bounding box center [507, 104] width 674 height 23
select select "305"
click at [171, 92] on select "- КТ, вул. Регенераторна, 4 КТ2, просп. [STREET_ADDRESS] [STREET_ADDRESS] [PERS…" at bounding box center [507, 104] width 674 height 23
select select
click at [293, 146] on span "Квартира" at bounding box center [503, 148] width 650 height 12
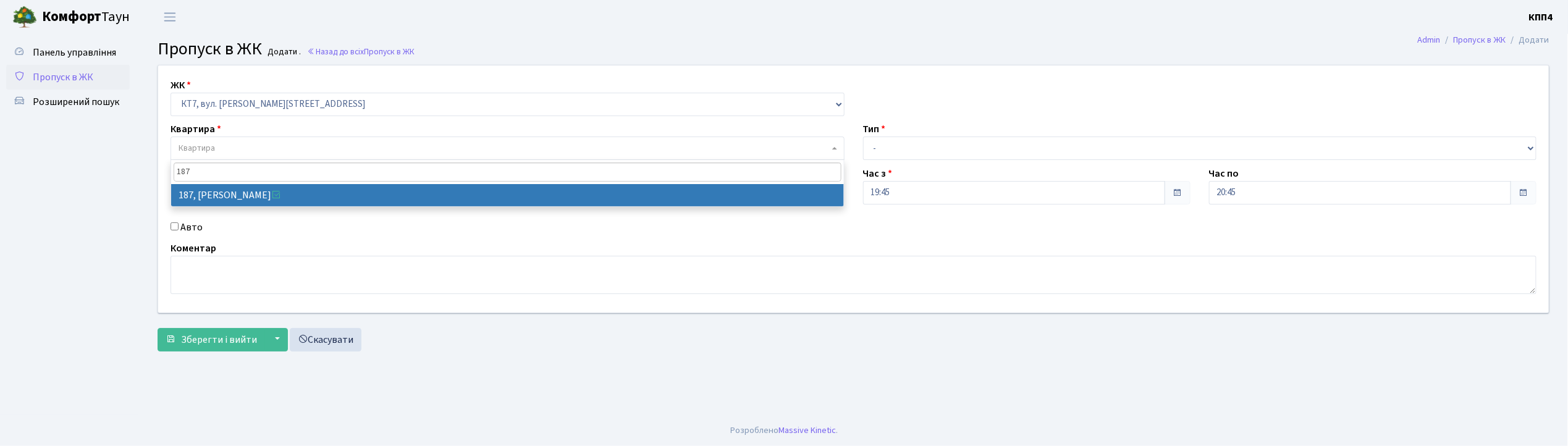
type input "187"
select select "18618"
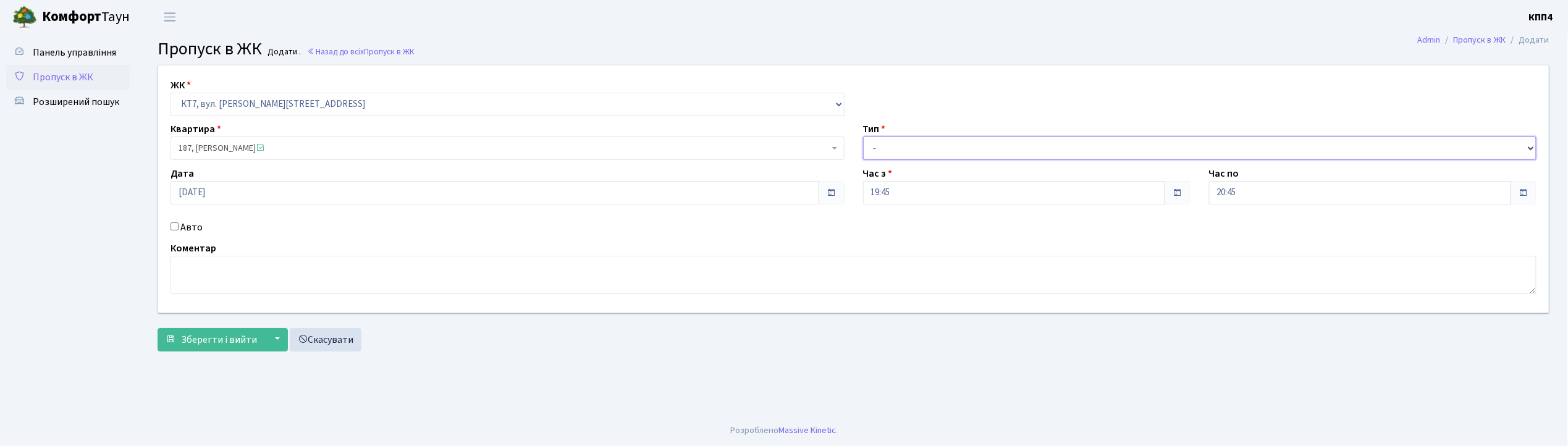
drag, startPoint x: 889, startPoint y: 149, endPoint x: 895, endPoint y: 156, distance: 9.2
click at [889, 149] on select "- Доставка Таксі Гості Сервіс" at bounding box center [1200, 147] width 674 height 23
select select "1"
click at [863, 136] on select "- Доставка Таксі Гості Сервіс" at bounding box center [1200, 147] width 674 height 23
click at [220, 336] on span "Зберегти і вийти" at bounding box center [218, 340] width 76 height 14
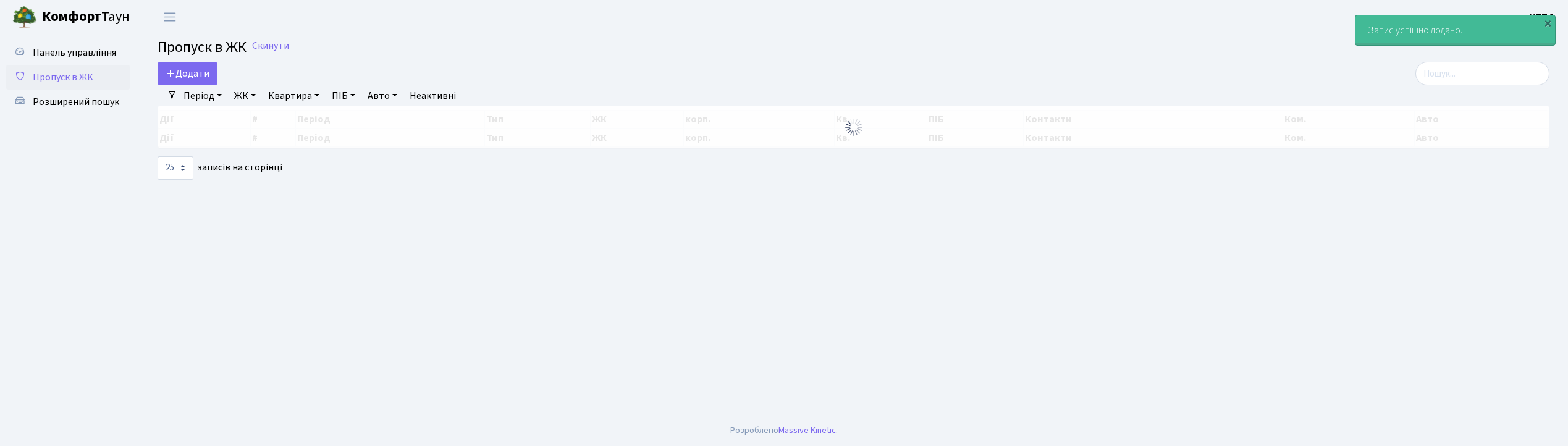
select select "25"
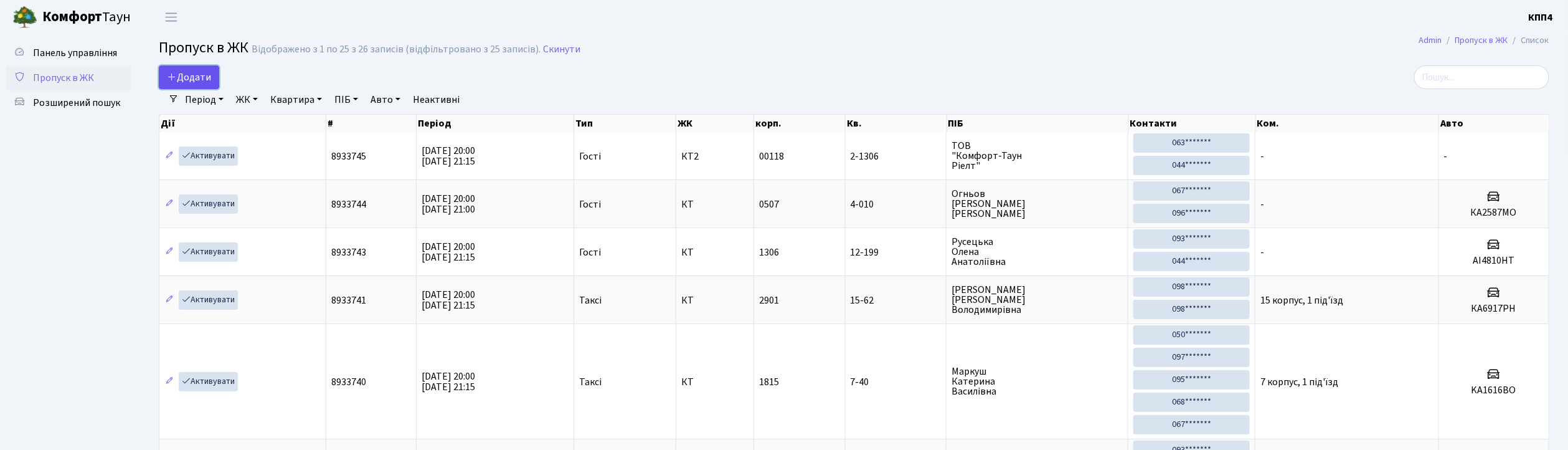
click at [175, 70] on span "Додати" at bounding box center [188, 77] width 44 height 14
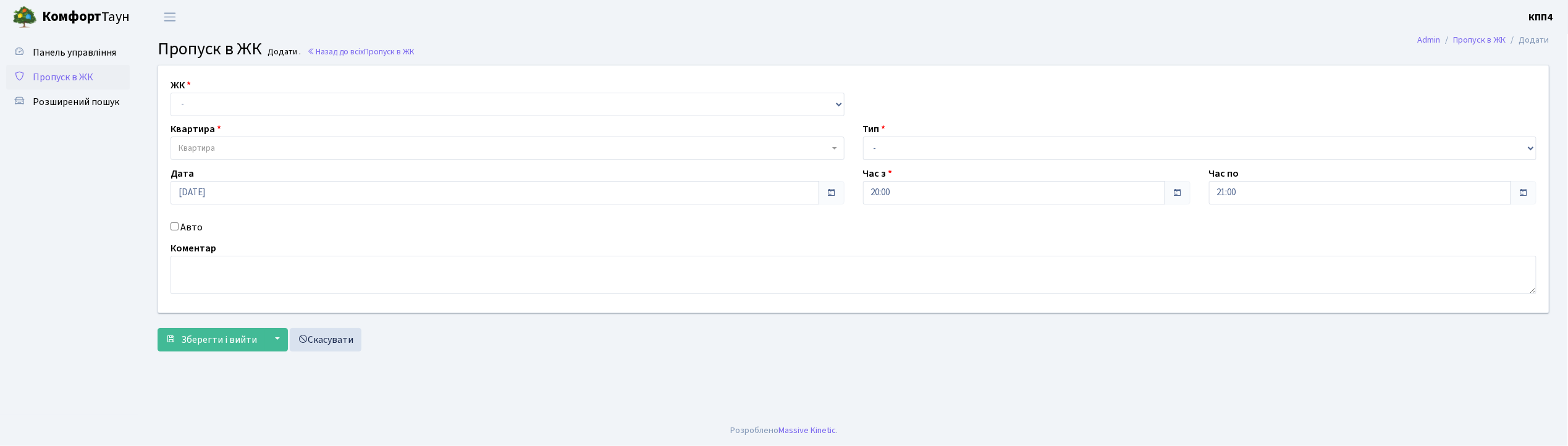
click at [171, 225] on input "Авто" at bounding box center [174, 226] width 8 height 8
checkbox input "true"
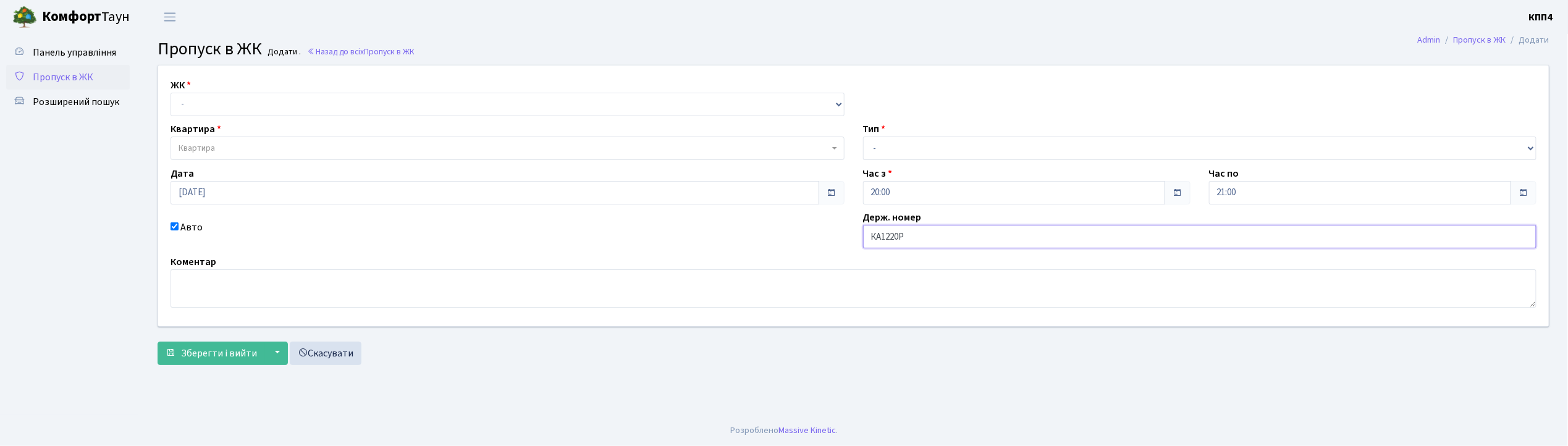
type input "КА1220РН"
click at [915, 146] on select "- Доставка Таксі Гості Сервіс" at bounding box center [1200, 147] width 674 height 23
select select "3"
click at [863, 136] on select "- Доставка Таксі Гості Сервіс" at bounding box center [1200, 147] width 674 height 23
drag, startPoint x: 284, startPoint y: 103, endPoint x: 283, endPoint y: 111, distance: 8.1
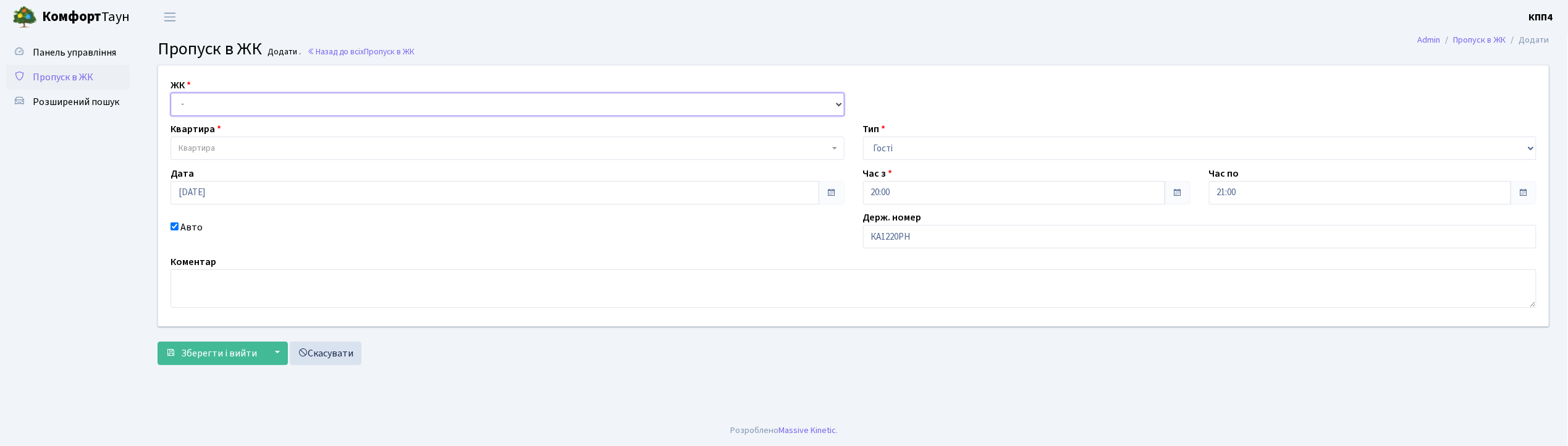
click at [284, 103] on select "- КТ, вул. Регенераторна, 4 КТ2, просп. Соборності, 17 КТ3, вул. Березнева, 16 …" at bounding box center [507, 104] width 674 height 23
select select "271"
click at [171, 92] on select "- КТ, вул. Регенераторна, 4 КТ2, просп. Соборності, 17 КТ3, вул. Березнева, 16 …" at bounding box center [507, 104] width 674 height 23
select select
click at [278, 140] on span "Квартира" at bounding box center [507, 147] width 674 height 23
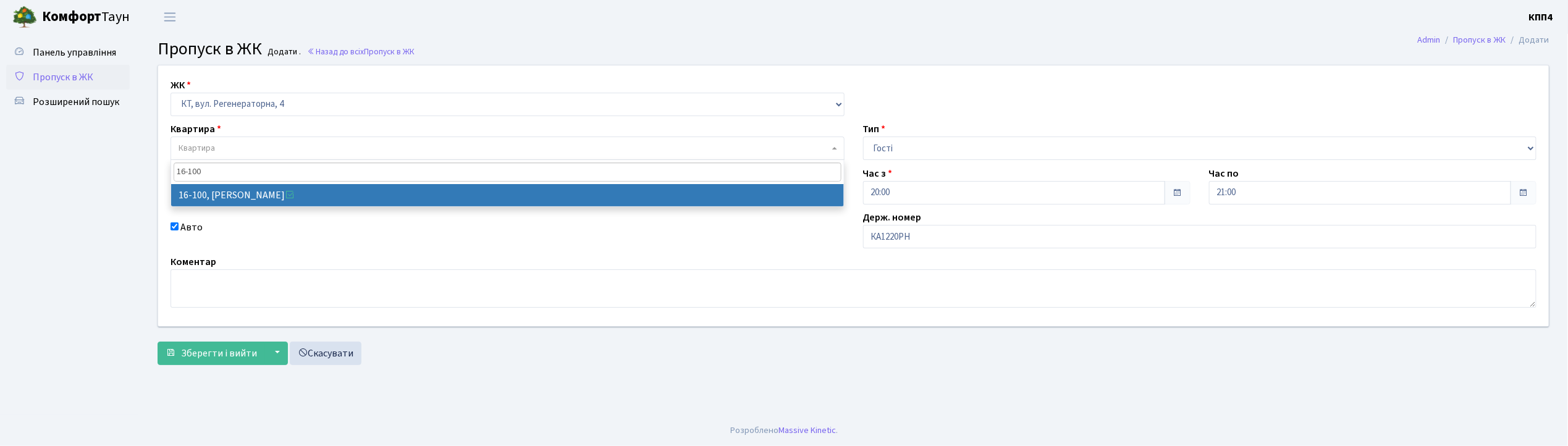
type input "16-100"
select select "8661"
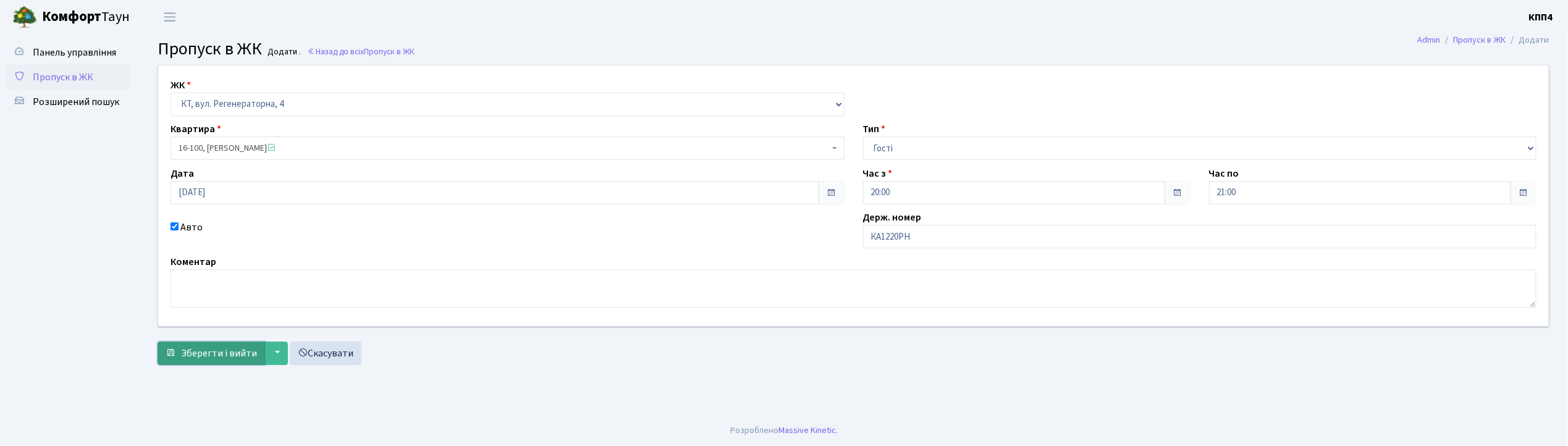
click at [202, 355] on span "Зберегти і вийти" at bounding box center [218, 353] width 76 height 14
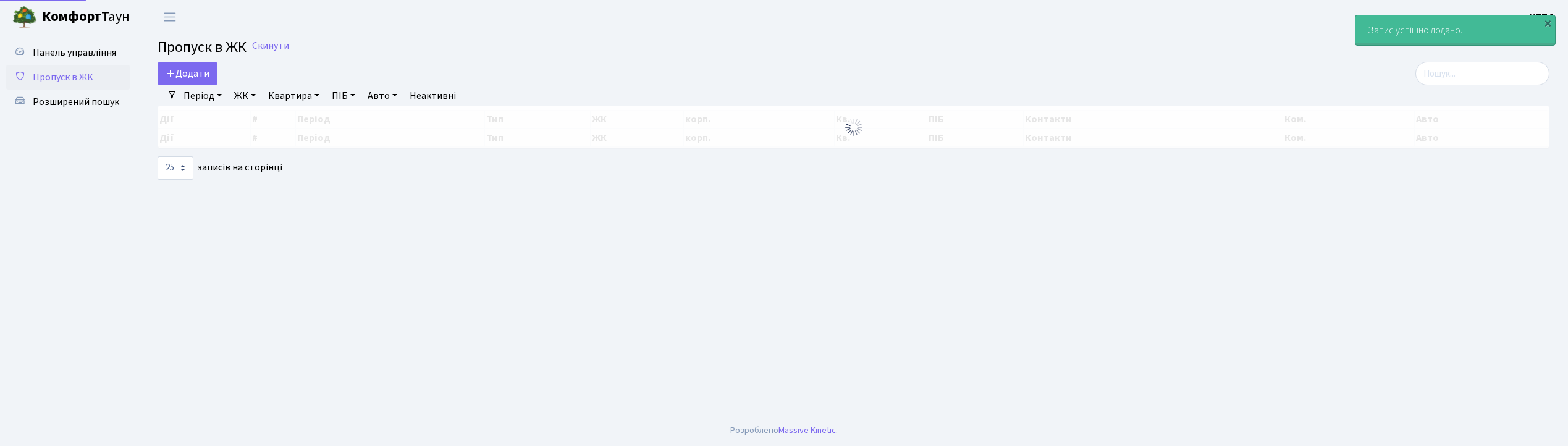
select select "25"
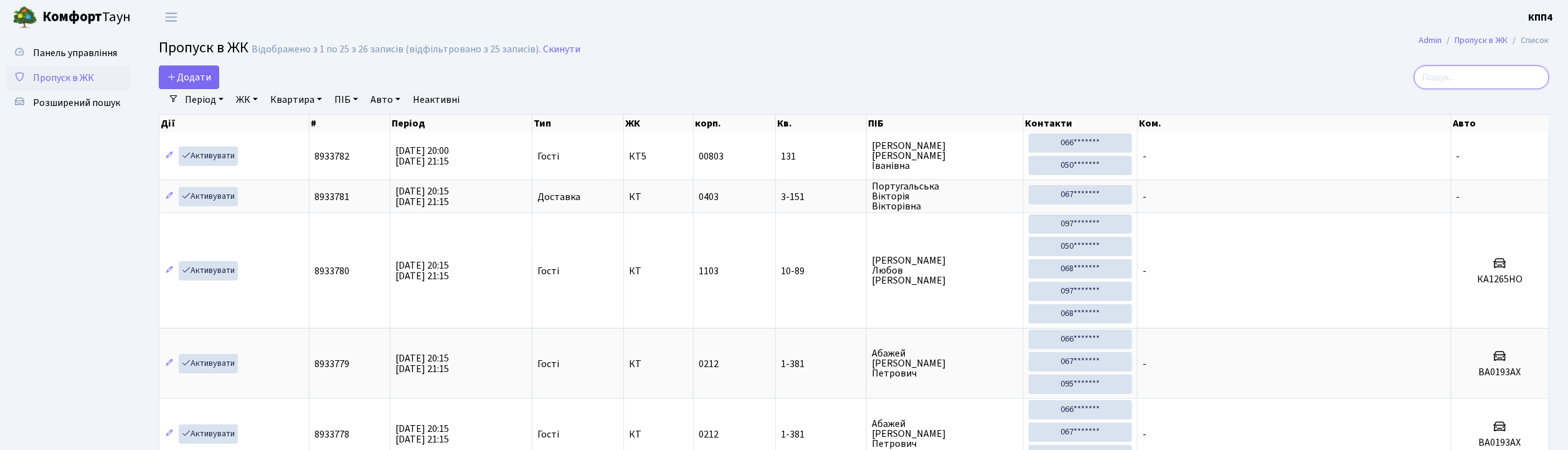
click at [1441, 79] on input "search" at bounding box center [1482, 77] width 135 height 23
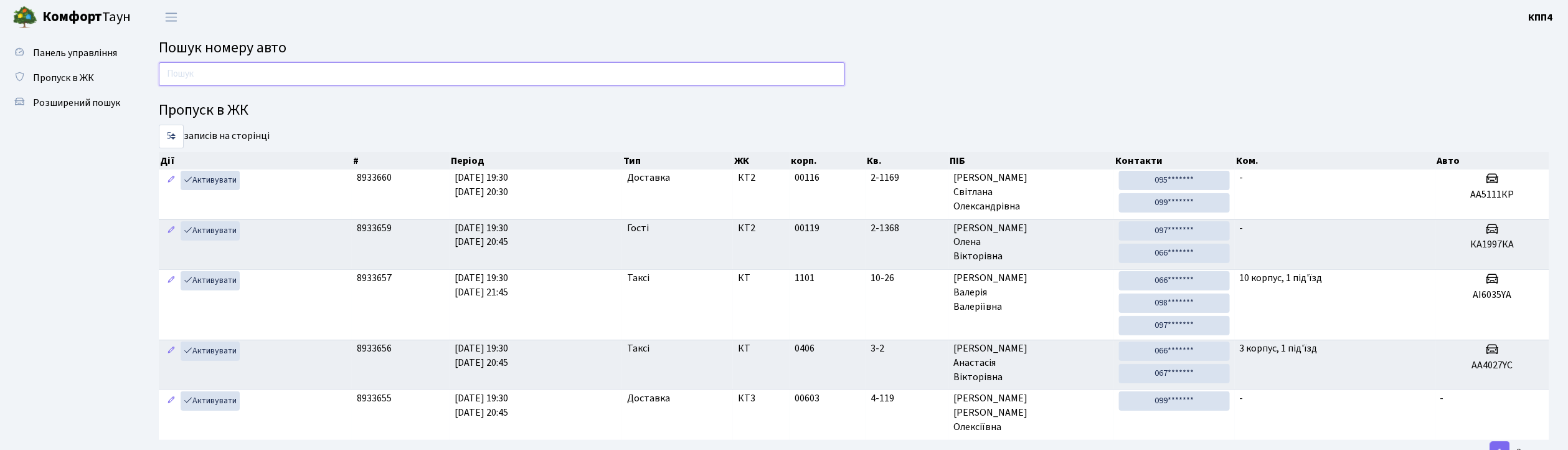
drag, startPoint x: 0, startPoint y: 0, endPoint x: 177, endPoint y: 68, distance: 189.6
click at [177, 68] on input "text" at bounding box center [502, 73] width 687 height 23
